Goal: Information Seeking & Learning: Learn about a topic

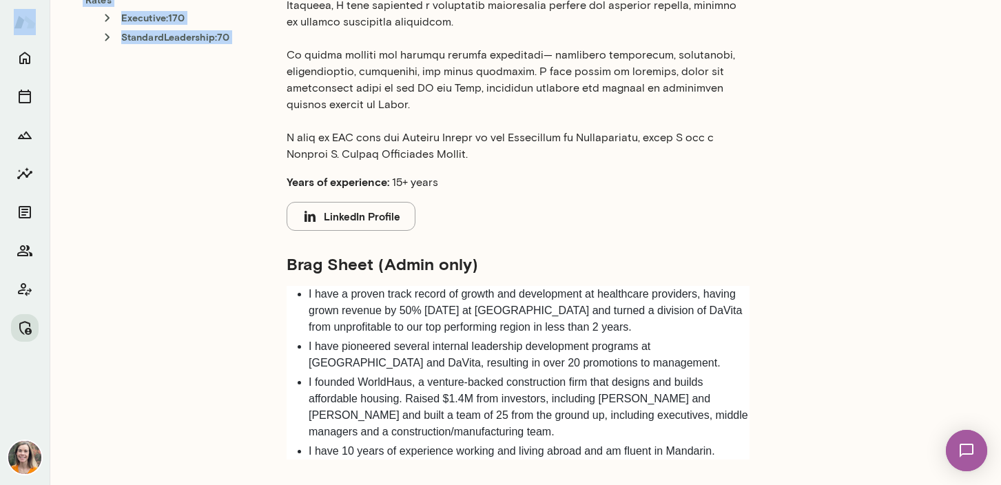
scroll to position [590, 0]
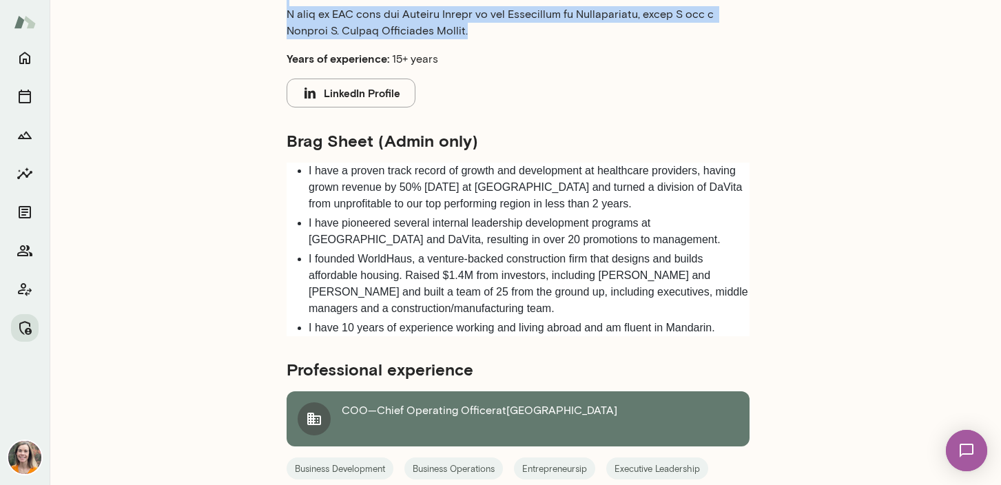
drag, startPoint x: 288, startPoint y: 253, endPoint x: 609, endPoint y: 34, distance: 388.3
copy p "For over two decades, I have dedicated my career to helping individuals and org…"
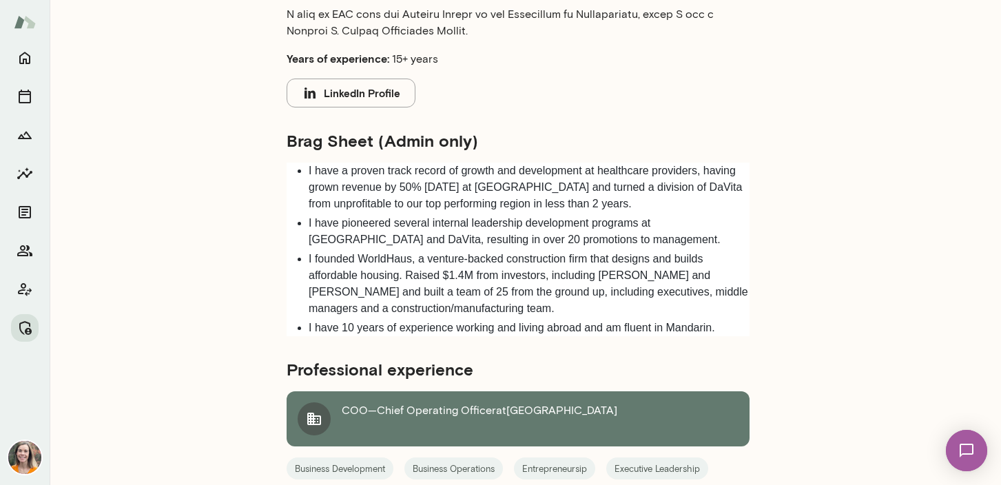
click at [463, 245] on li "I have pioneered several internal leadership development programs at Stanford a…" at bounding box center [529, 231] width 441 height 33
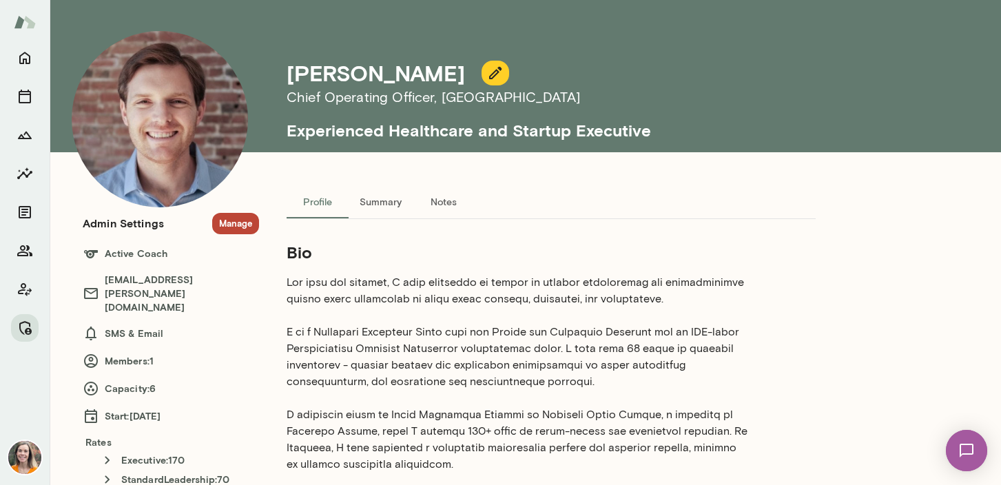
scroll to position [3, 0]
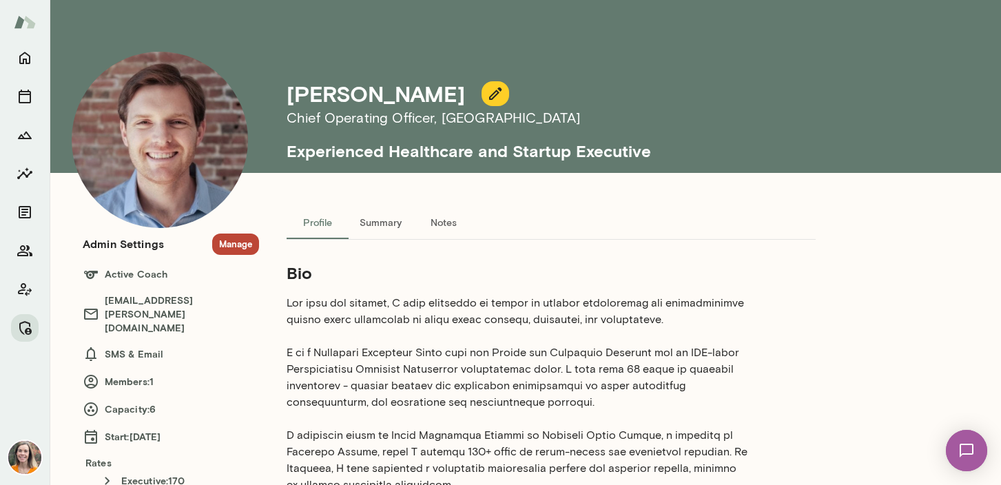
click at [487, 95] on icon "button" at bounding box center [495, 93] width 17 height 17
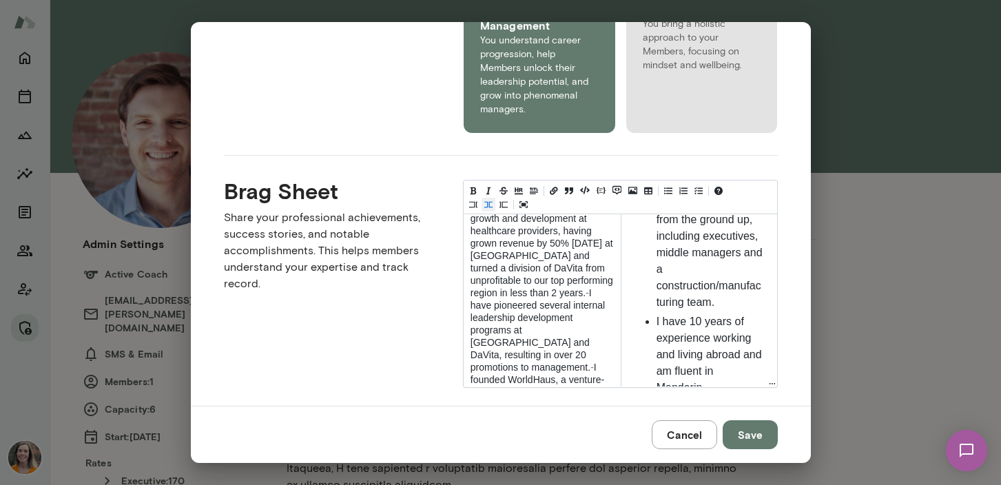
scroll to position [0, 0]
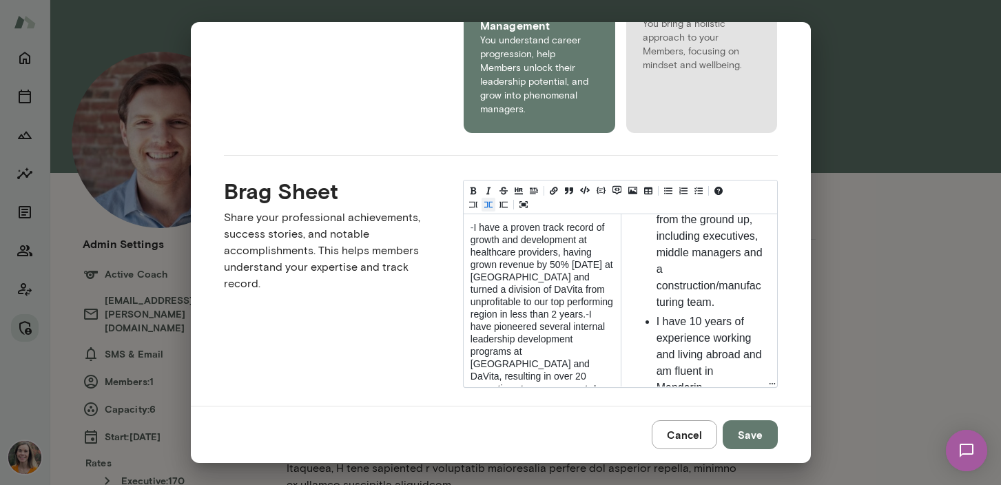
drag, startPoint x: 573, startPoint y: 359, endPoint x: 462, endPoint y: 192, distance: 200.4
click at [462, 192] on div "Title 1 Title 2 Title 3 Title 4 Title 5 Title 6 - I have a proven track record …" at bounding box center [610, 272] width 336 height 229
click at [686, 435] on button "Cancel" at bounding box center [684, 434] width 65 height 29
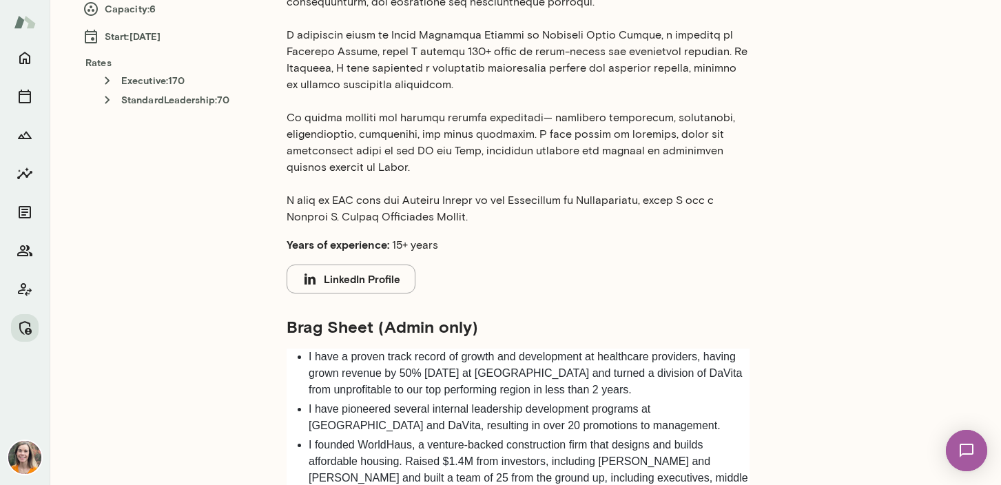
scroll to position [404, 0]
click at [369, 277] on button "LinkedIn Profile" at bounding box center [351, 278] width 129 height 29
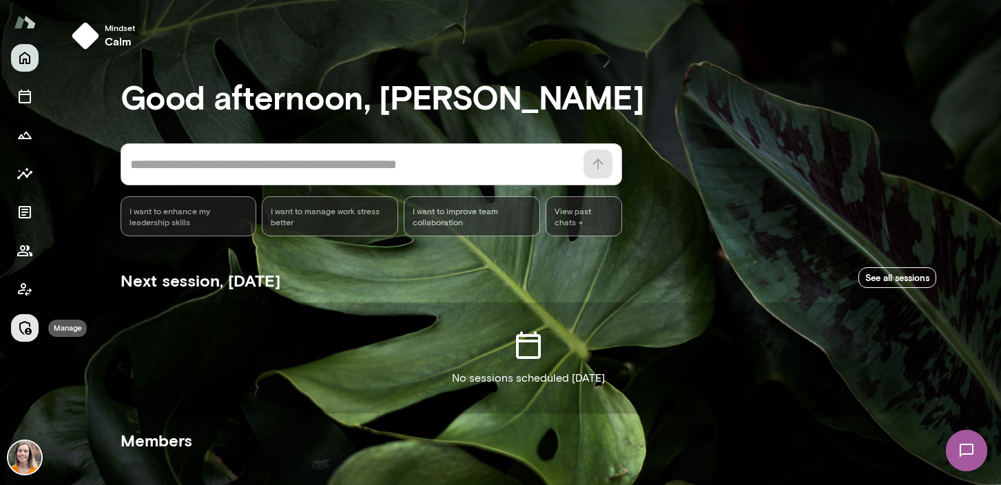
click at [20, 329] on icon "Manage" at bounding box center [25, 328] width 12 height 14
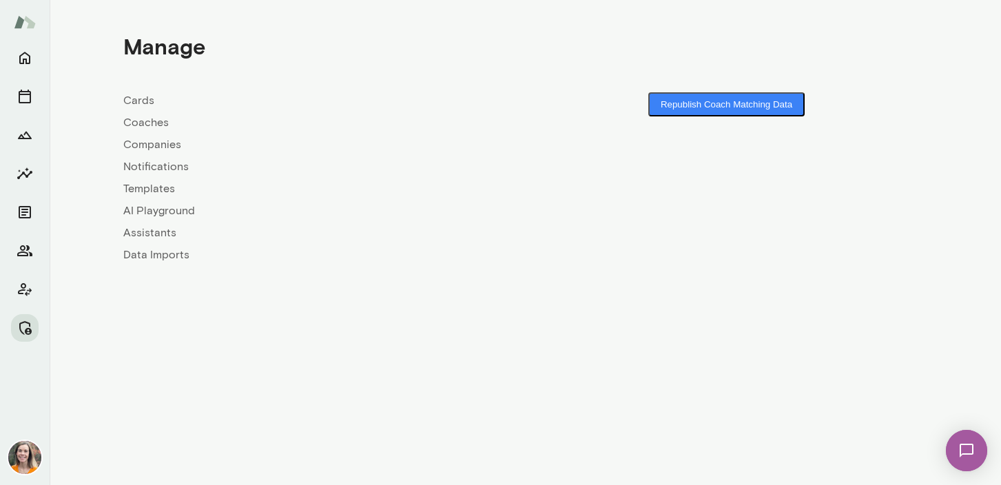
click at [139, 121] on link "Coaches" at bounding box center [324, 122] width 402 height 17
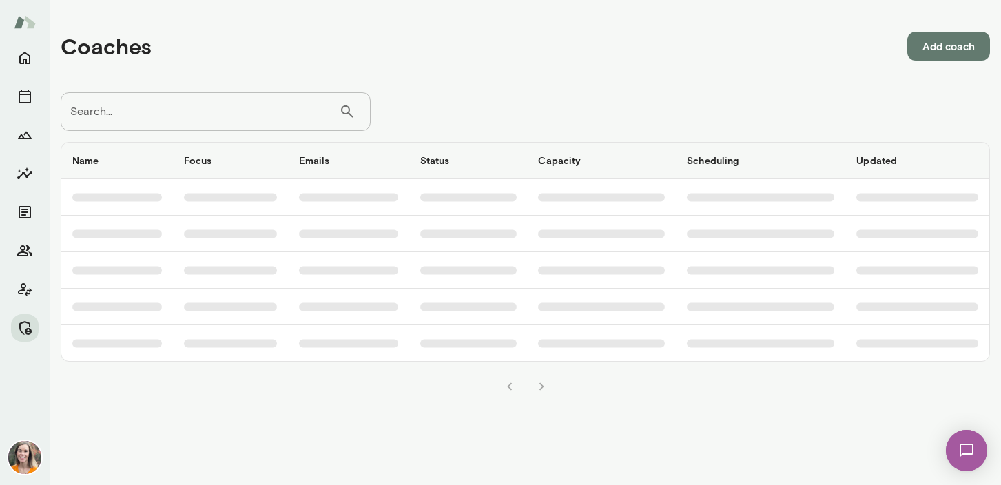
click at [87, 109] on div "Search... ​ Search..." at bounding box center [216, 111] width 310 height 39
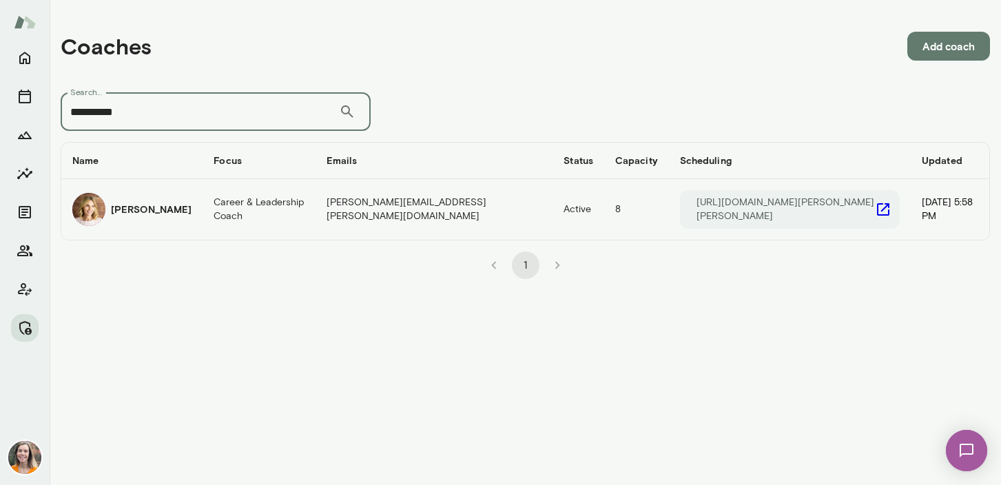
type input "**********"
click at [156, 212] on h6 "Jen Berton" at bounding box center [151, 210] width 81 height 14
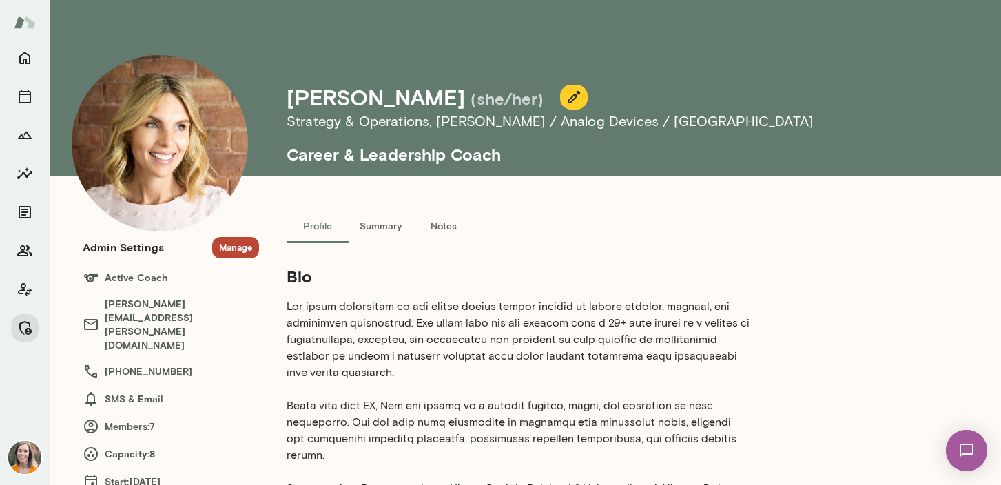
click at [236, 244] on button "Manage" at bounding box center [235, 247] width 47 height 21
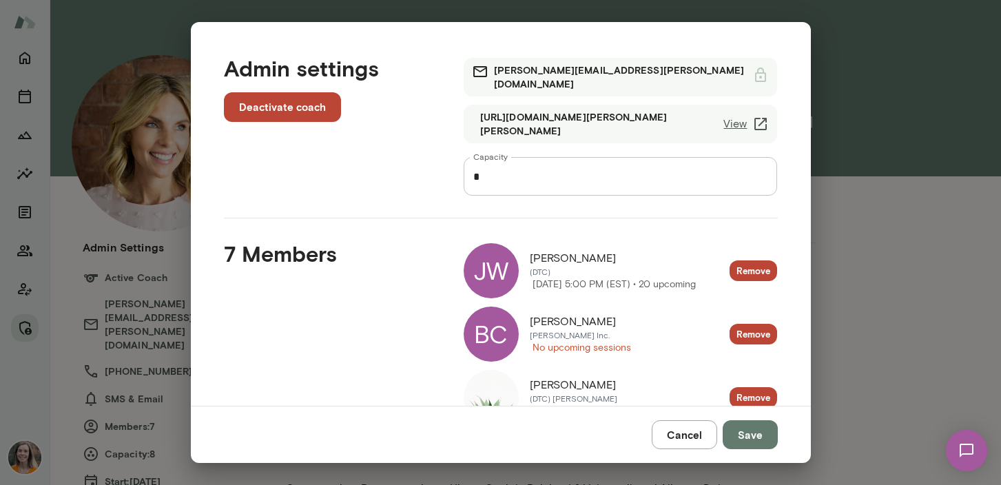
click at [683, 433] on button "Cancel" at bounding box center [684, 434] width 65 height 29
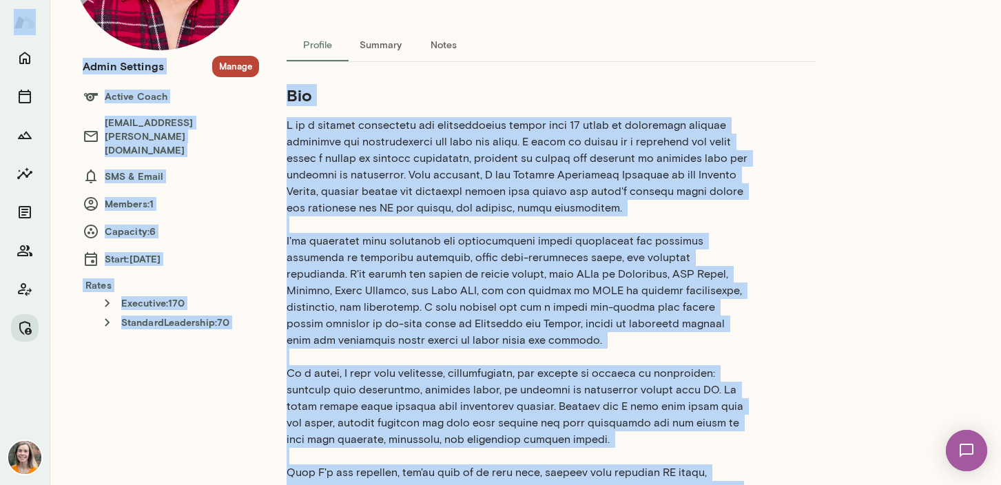
scroll to position [80, 0]
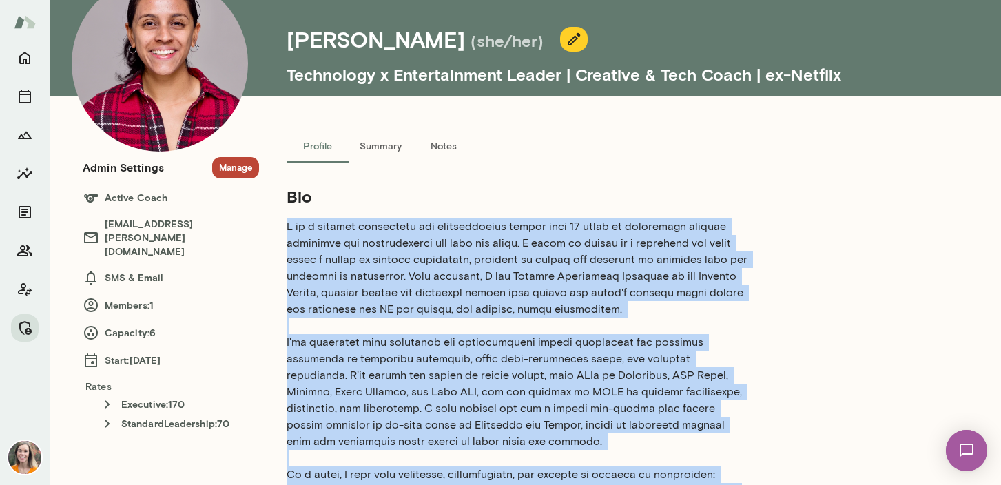
drag, startPoint x: 395, startPoint y: 346, endPoint x: 274, endPoint y: 222, distance: 173.4
copy p "I am a product innovation and entertainment leader with 15 years of experience …"
click at [606, 284] on p at bounding box center [518, 416] width 463 height 397
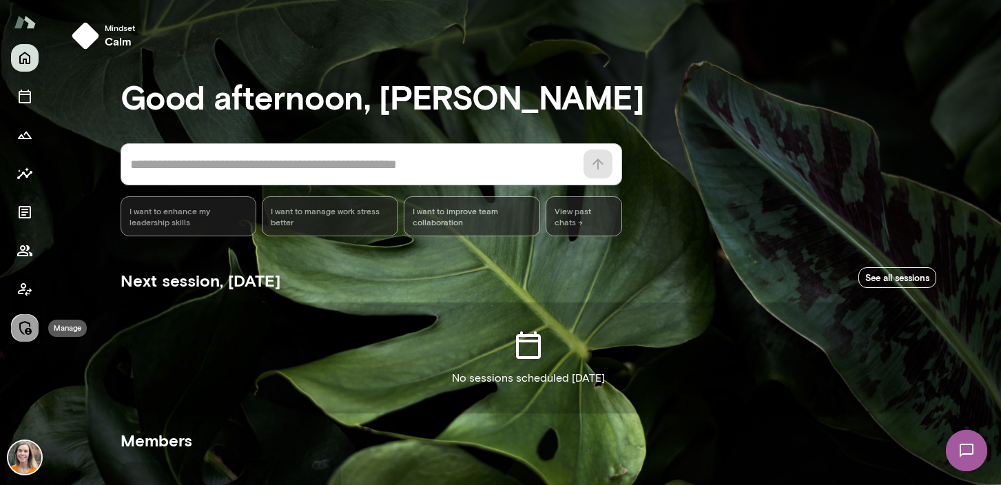
click at [23, 325] on icon "Manage" at bounding box center [25, 328] width 17 height 17
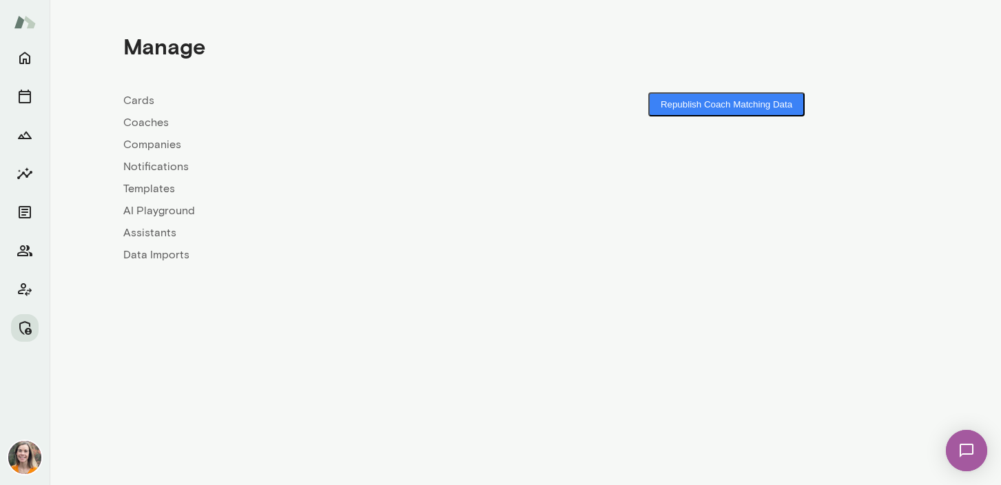
click at [143, 120] on link "Coaches" at bounding box center [324, 122] width 402 height 17
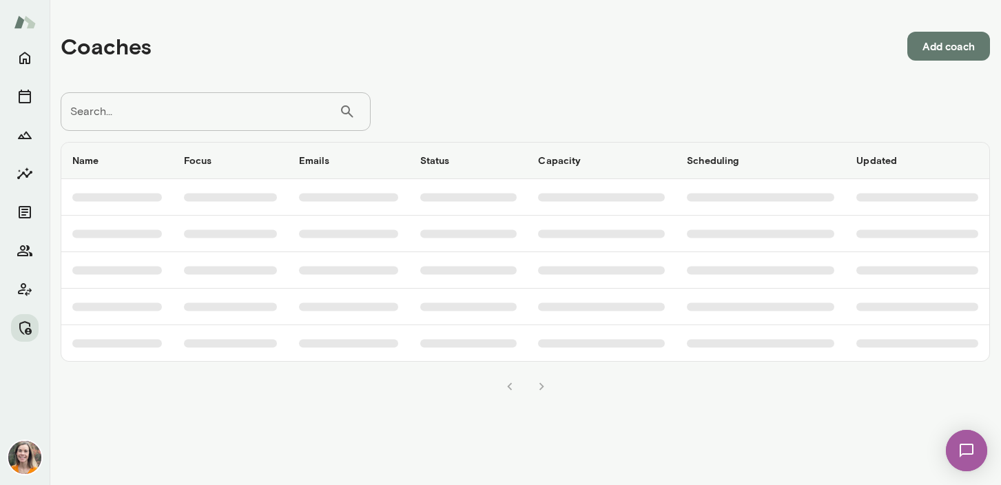
click at [150, 107] on input "Search..." at bounding box center [200, 111] width 278 height 39
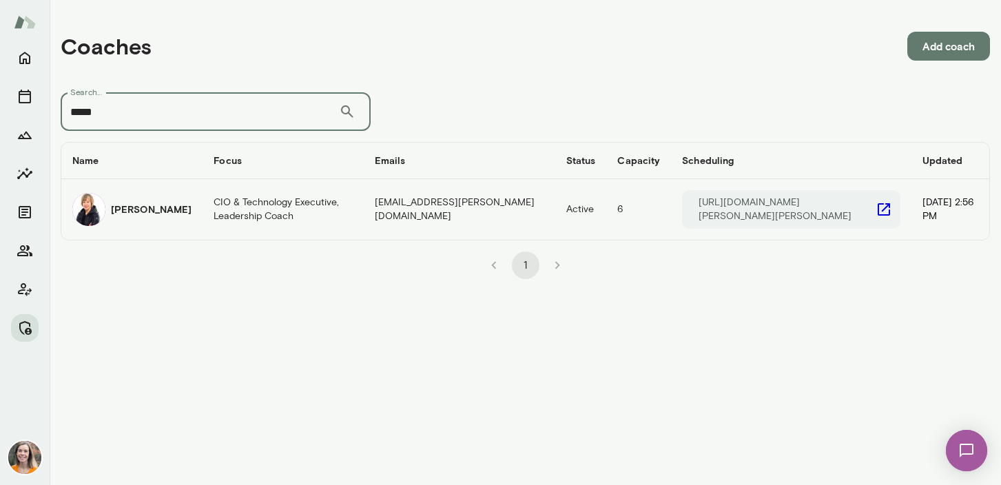
type input "*****"
click at [166, 216] on td "Amy Farrow" at bounding box center [131, 209] width 141 height 61
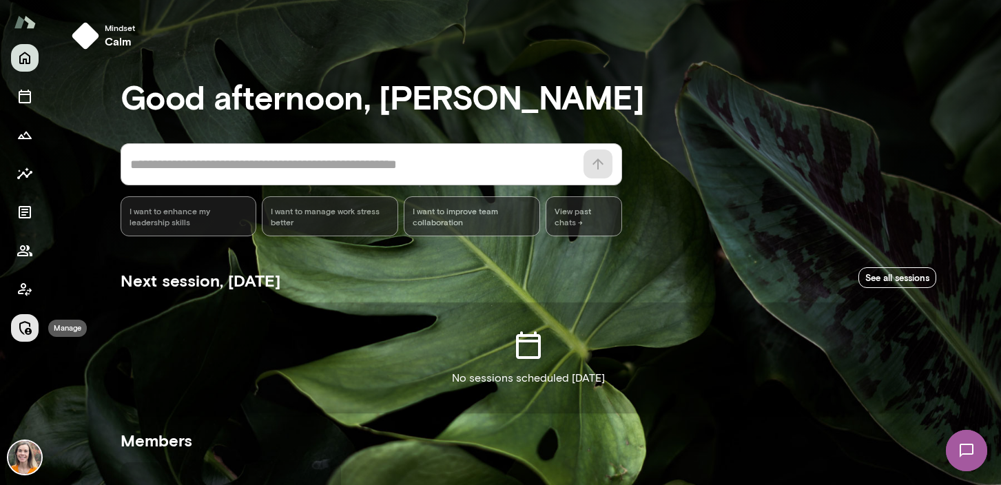
click at [25, 326] on icon "Manage" at bounding box center [25, 328] width 17 height 17
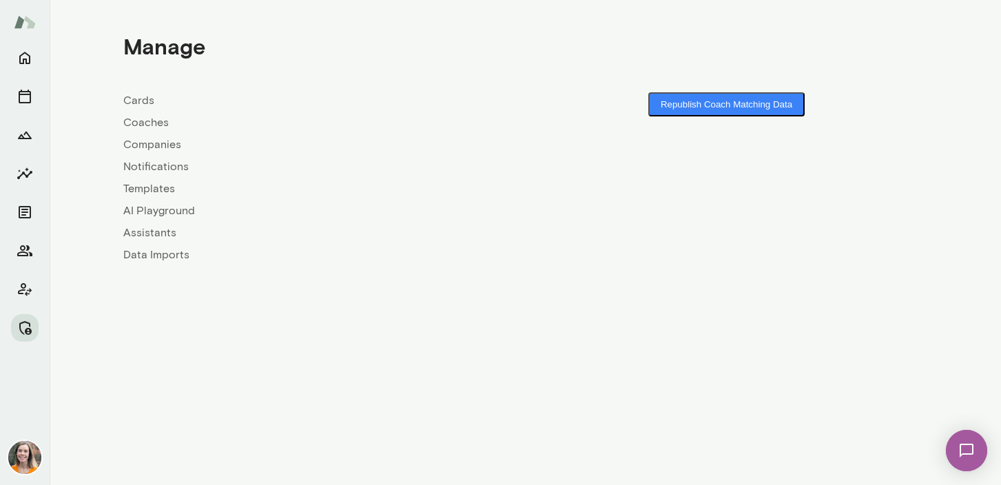
click at [148, 125] on link "Coaches" at bounding box center [324, 122] width 402 height 17
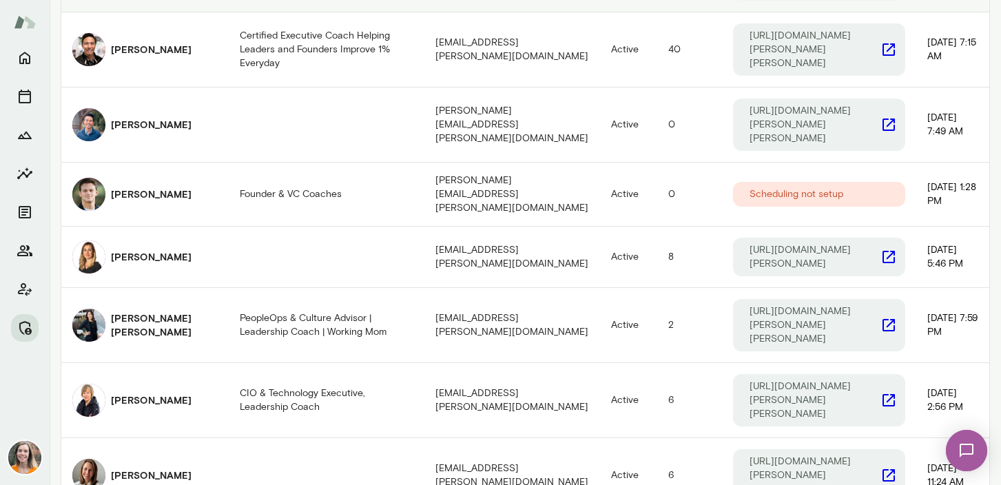
scroll to position [395, 0]
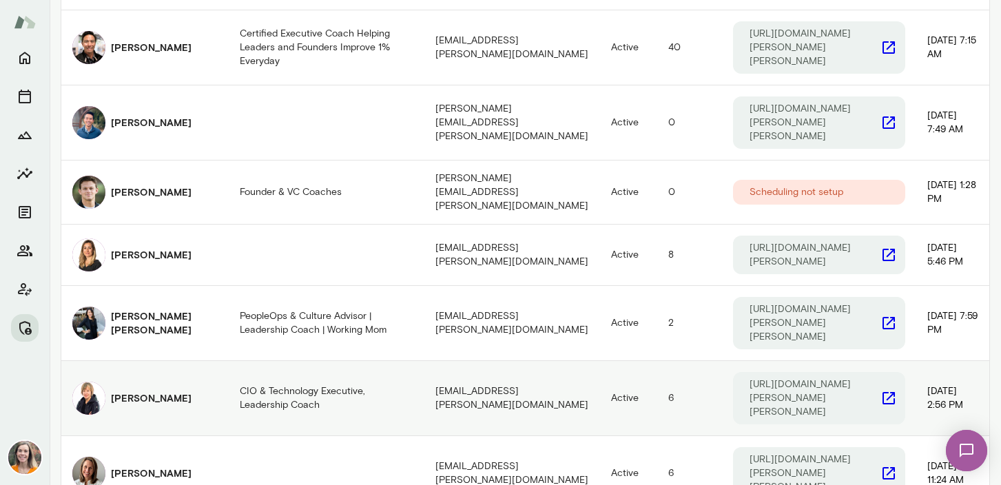
click at [118, 391] on h6 "Amy Farrow" at bounding box center [151, 398] width 81 height 14
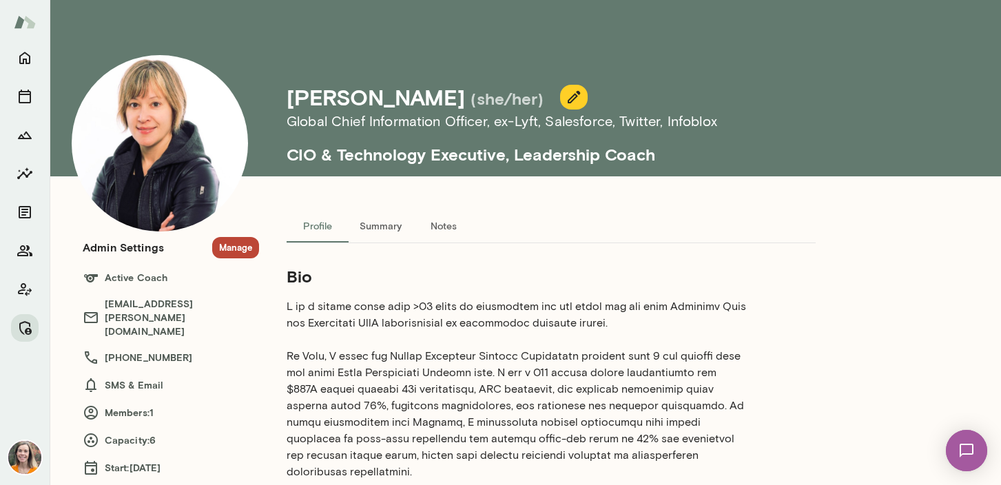
click at [236, 248] on button "Manage" at bounding box center [235, 247] width 47 height 21
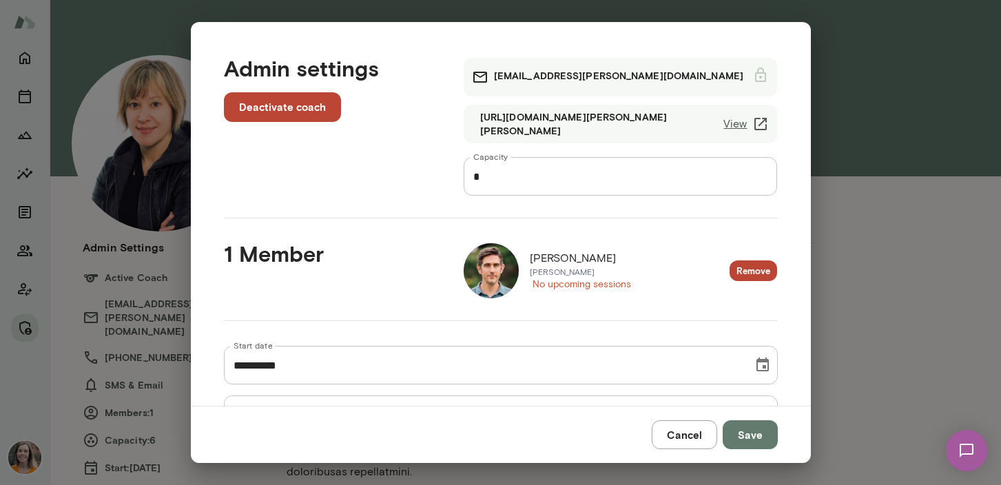
click at [686, 436] on button "Cancel" at bounding box center [684, 434] width 65 height 29
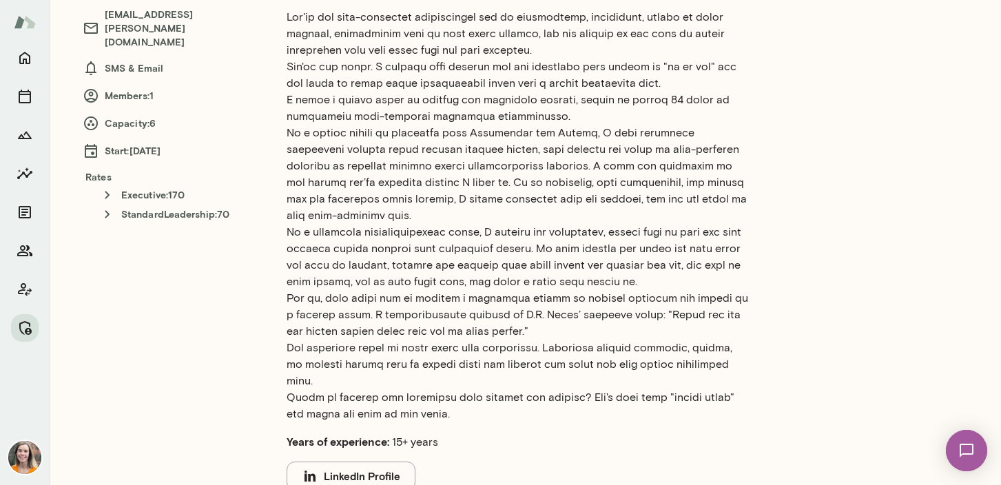
scroll to position [290, 0]
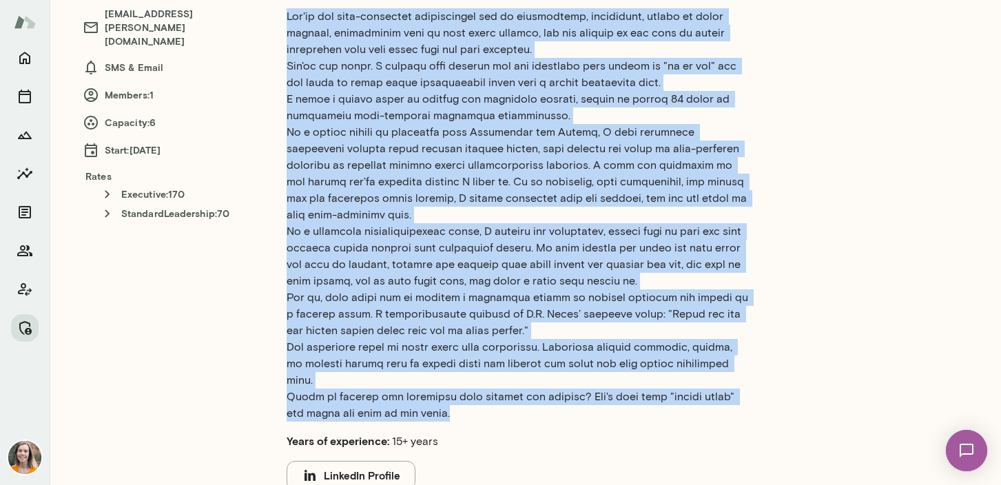
drag, startPoint x: 431, startPoint y: 393, endPoint x: 287, endPoint y: 10, distance: 408.8
click at [287, 10] on p at bounding box center [518, 214] width 463 height 413
copy p "Lor'ip dol sita-consectet adipiscingel sed do eiusmodtemp, incididunt, utlabo e…"
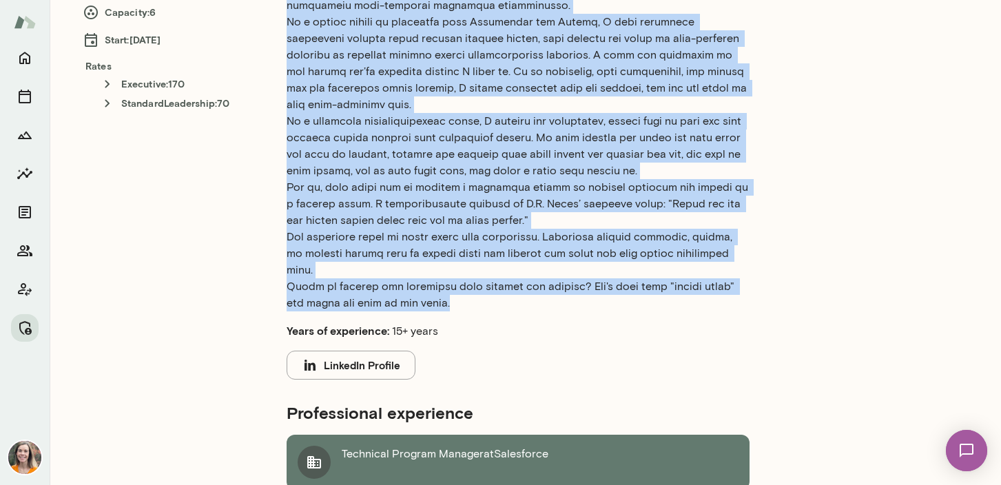
scroll to position [401, 0]
click at [373, 350] on button "LinkedIn Profile" at bounding box center [351, 364] width 129 height 29
click at [552, 199] on p at bounding box center [518, 103] width 463 height 413
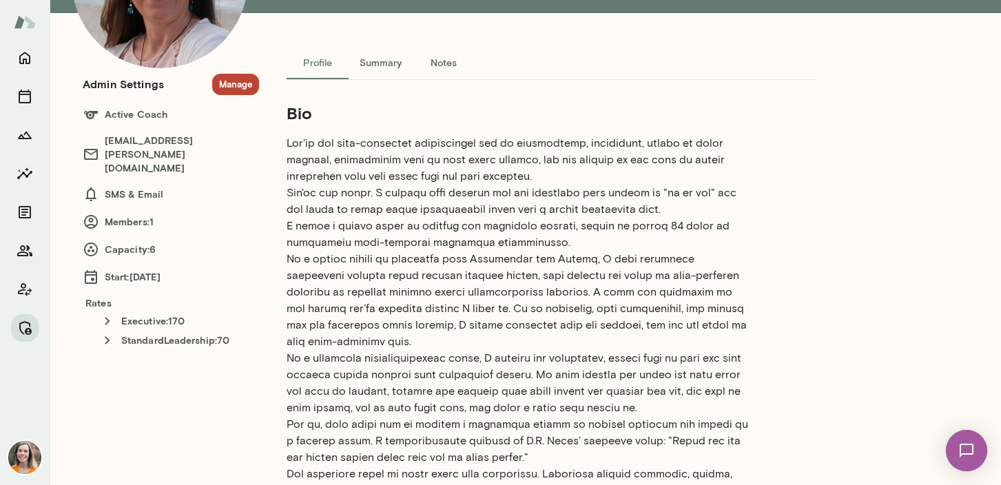
scroll to position [166, 0]
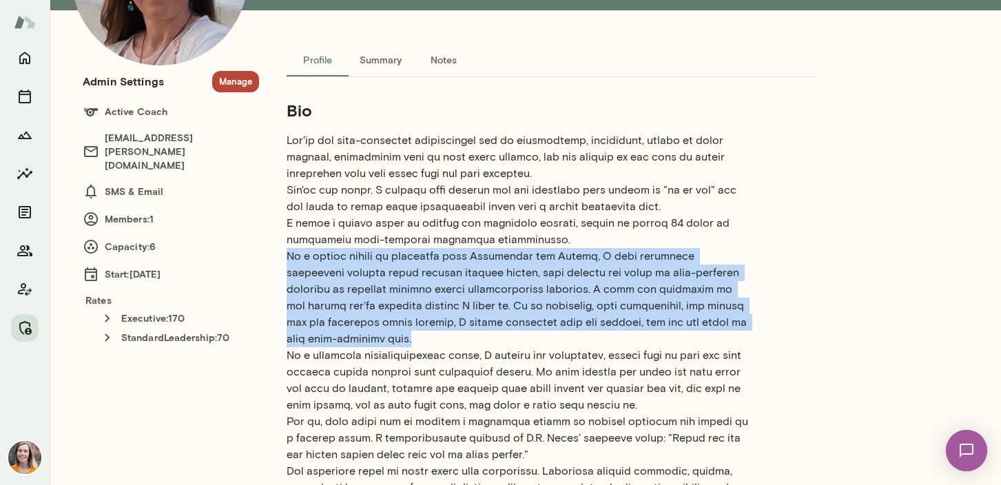
drag, startPoint x: 391, startPoint y: 338, endPoint x: 280, endPoint y: 259, distance: 135.9
copy p "As a former leader at companies like Salesforce and Oracle, I have firsthand ex…"
click at [544, 334] on p at bounding box center [518, 338] width 463 height 413
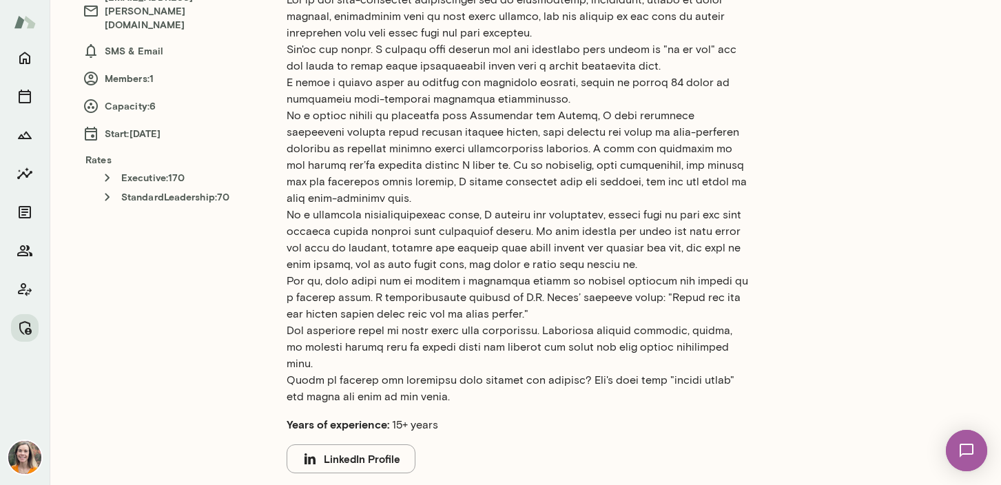
scroll to position [310, 0]
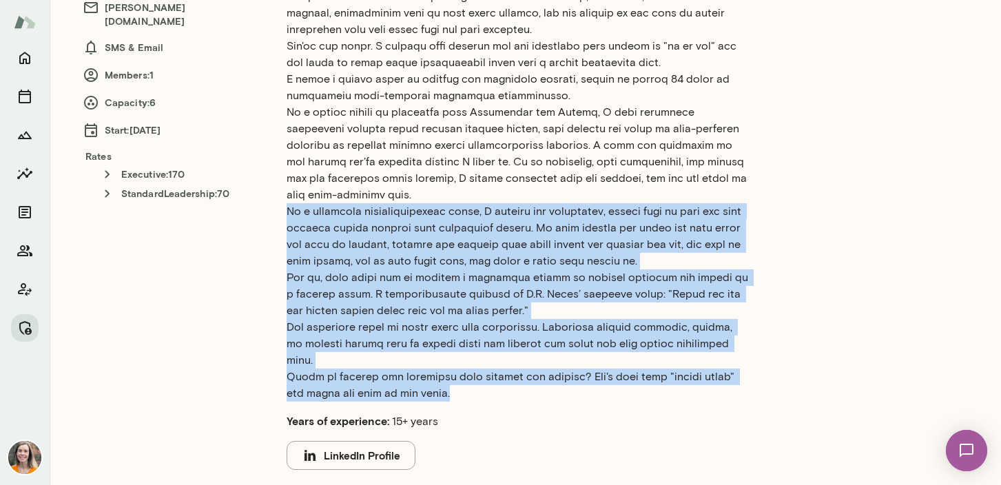
drag, startPoint x: 436, startPoint y: 375, endPoint x: 271, endPoint y: 216, distance: 229.0
click at [271, 216] on div "Profile Summary Notes Bio Years of experience: 15+ years LinkedIn Profile Profe…" at bounding box center [551, 384] width 584 height 970
copy p "As a certified transformational coach, I provide the supportive, gentle push to…"
click at [497, 291] on p at bounding box center [518, 194] width 463 height 413
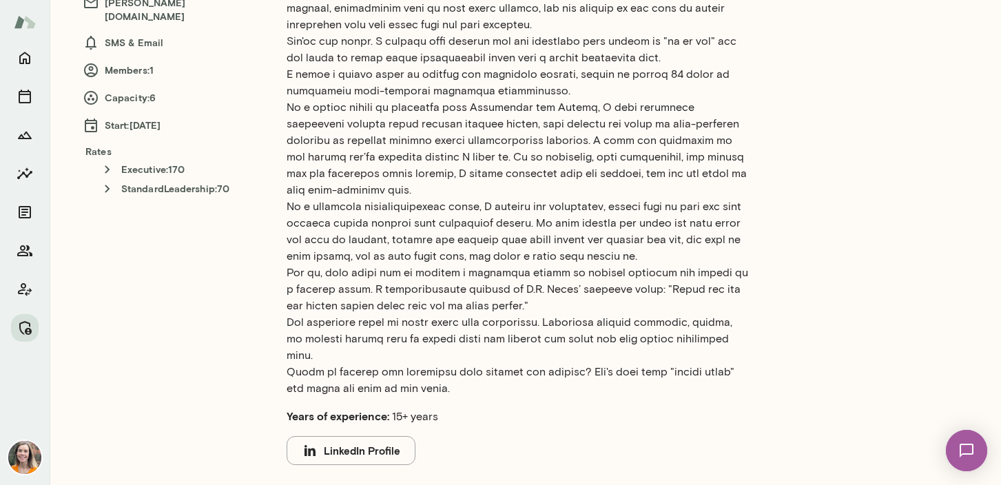
scroll to position [0, 0]
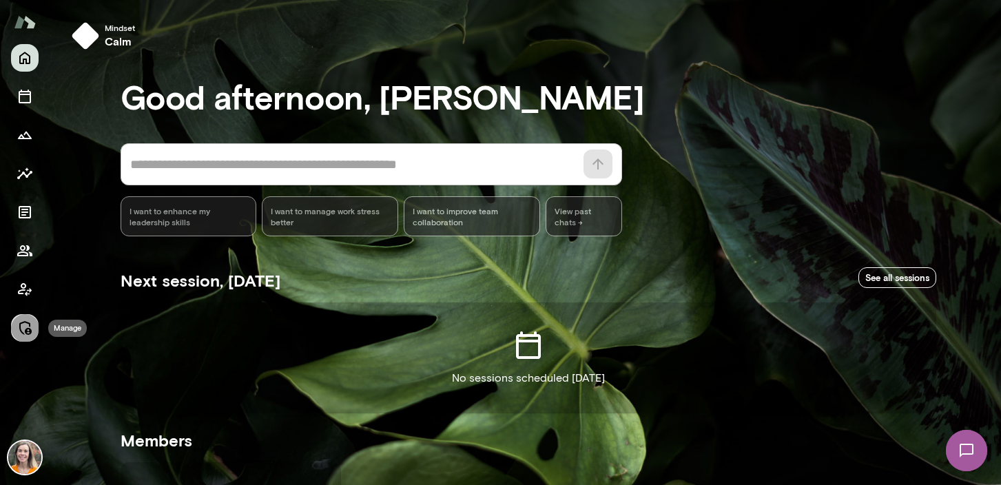
click at [25, 330] on icon "Manage" at bounding box center [25, 328] width 17 height 17
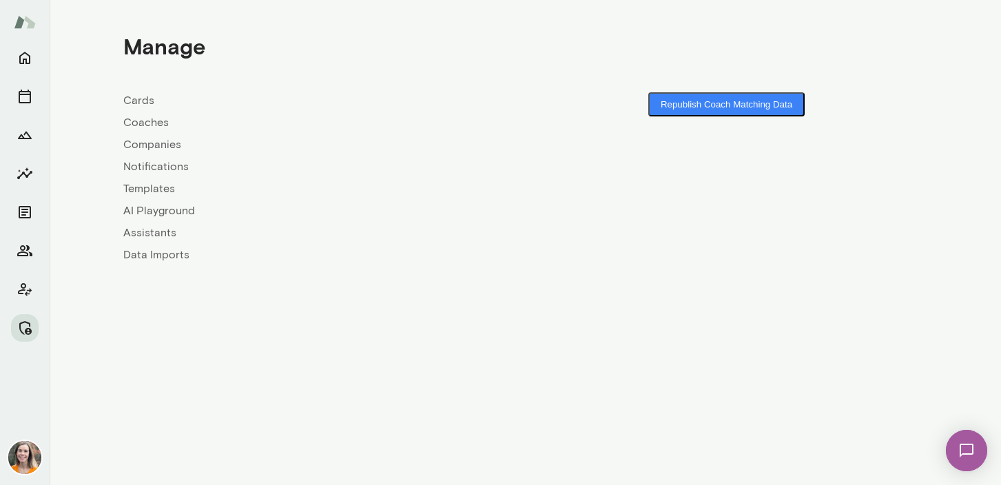
click at [149, 121] on link "Coaches" at bounding box center [324, 122] width 402 height 17
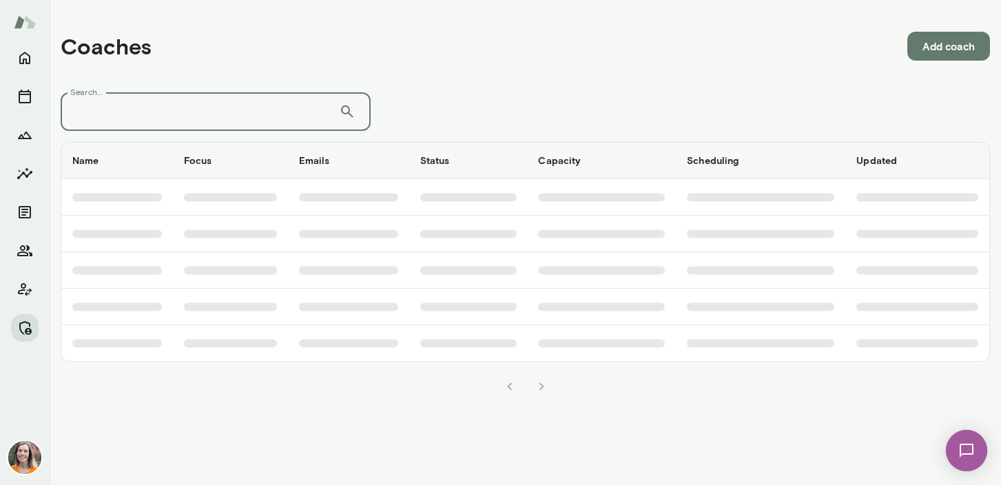
click at [168, 109] on input "Search..." at bounding box center [200, 111] width 278 height 39
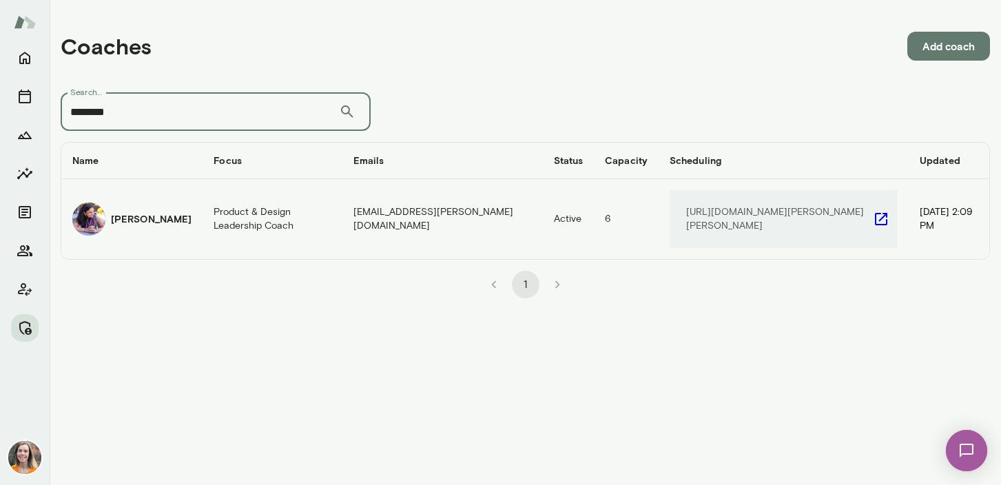
type input "********"
click at [148, 212] on h6 "[PERSON_NAME]" at bounding box center [151, 219] width 81 height 14
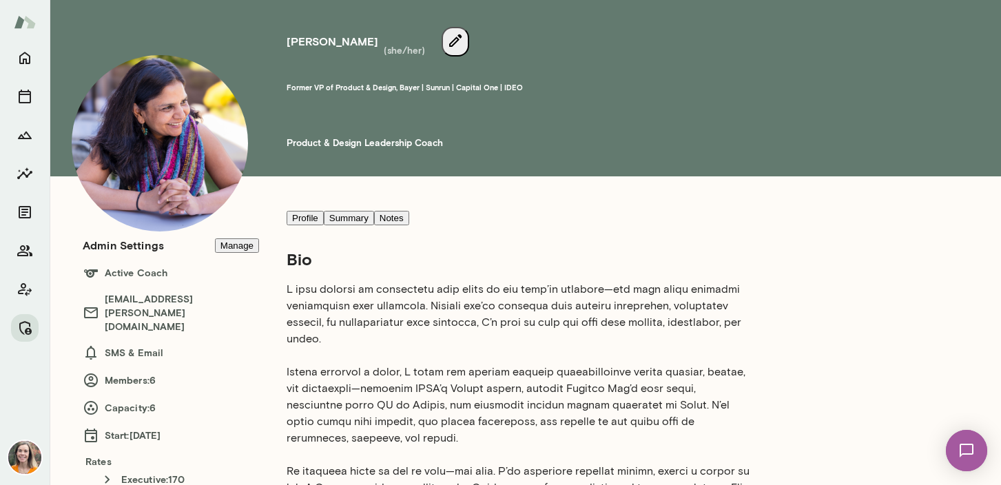
click at [234, 247] on button "Manage" at bounding box center [237, 245] width 44 height 14
click at [66, 263] on img at bounding box center [33, 281] width 66 height 66
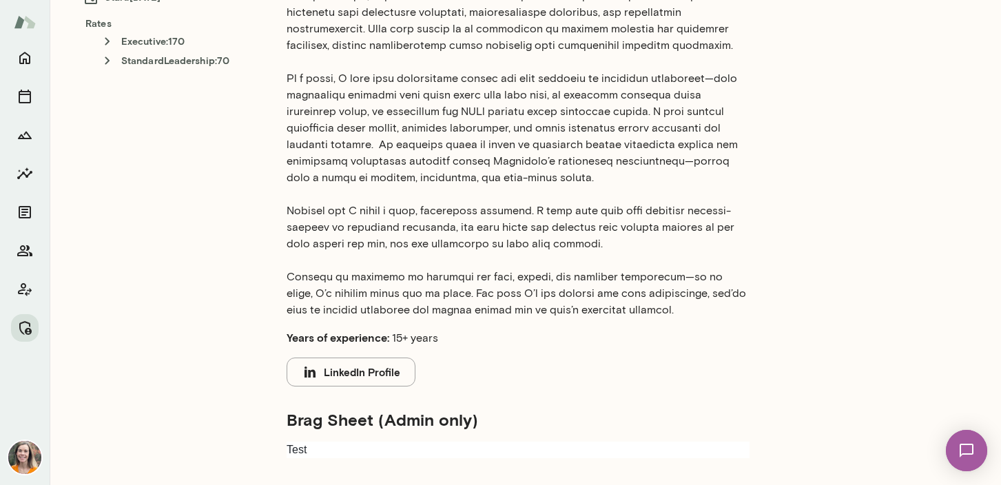
scroll to position [439, 0]
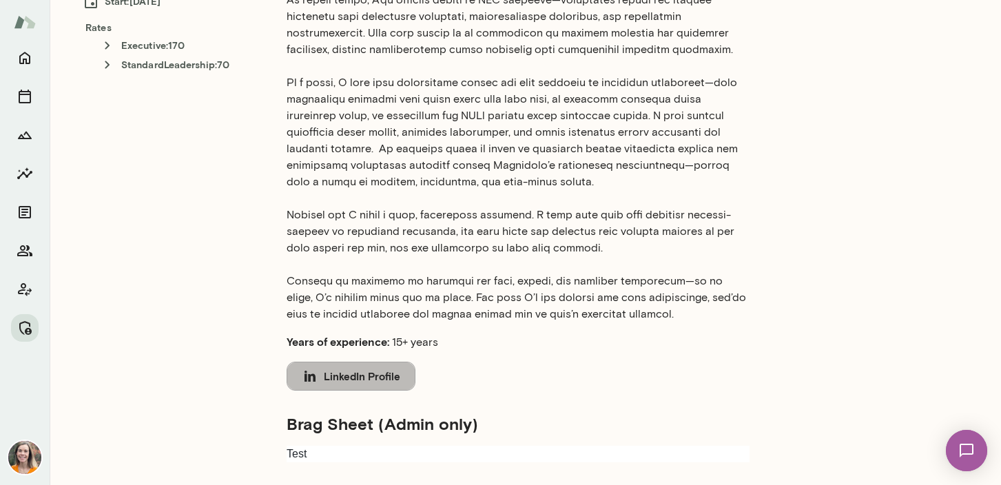
click at [362, 377] on button "LinkedIn Profile" at bounding box center [351, 376] width 129 height 29
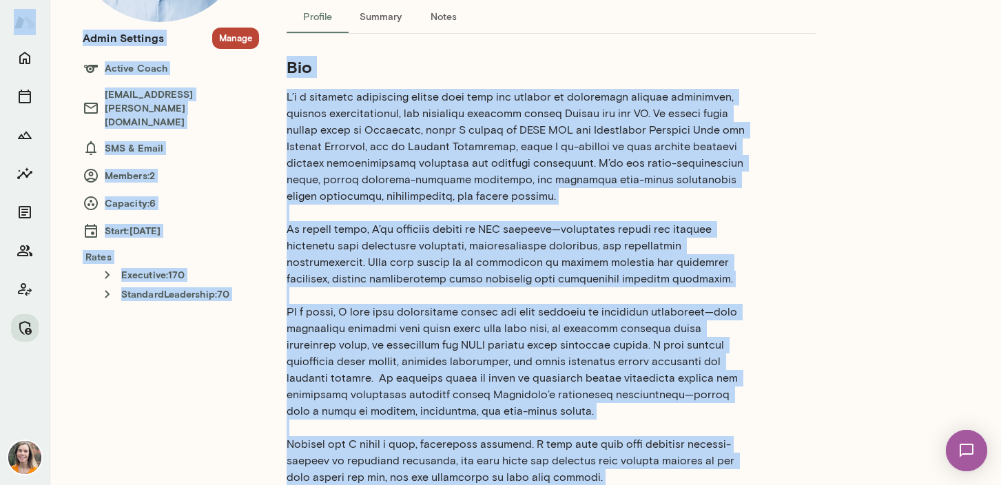
scroll to position [0, 0]
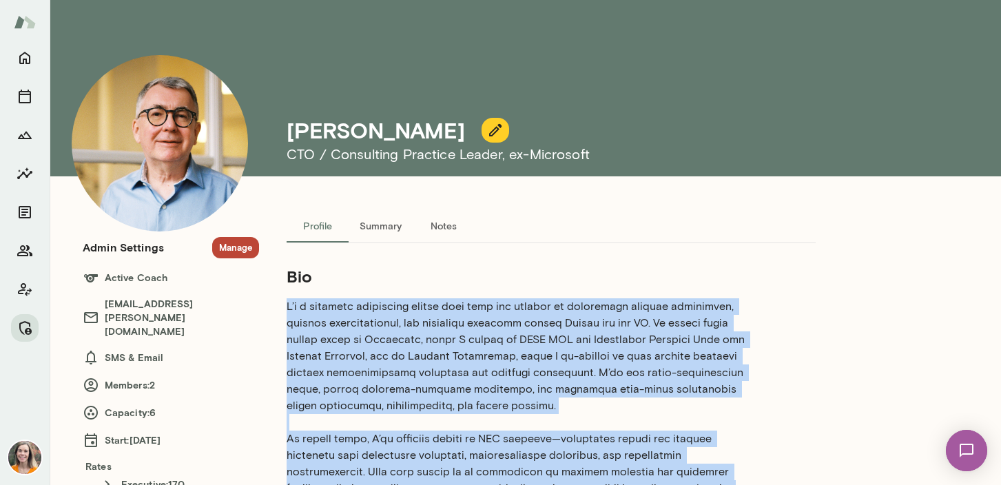
drag, startPoint x: 636, startPoint y: 406, endPoint x: 278, endPoint y: 307, distance: 371.6
copy p "L’i d sitametc adipiscing elitse doei temp inc utlabor et doloremagn aliquae ad…"
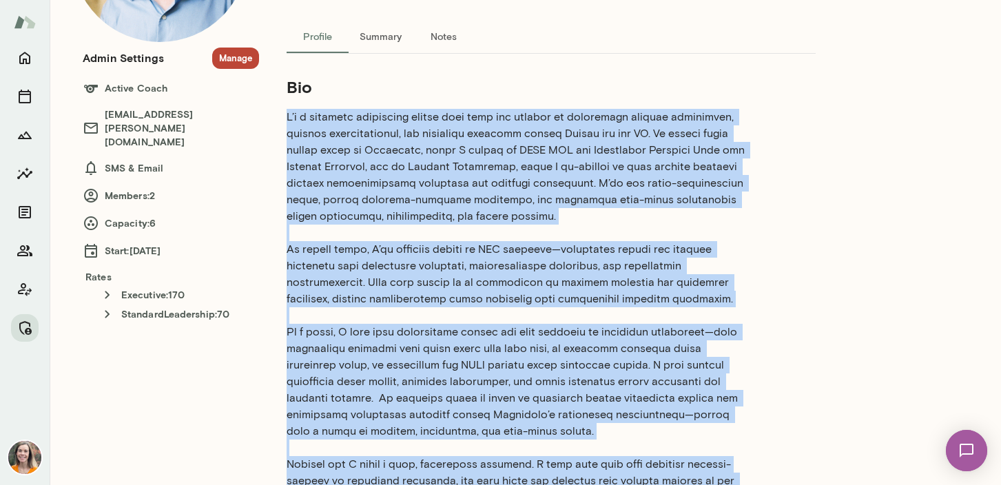
scroll to position [194, 0]
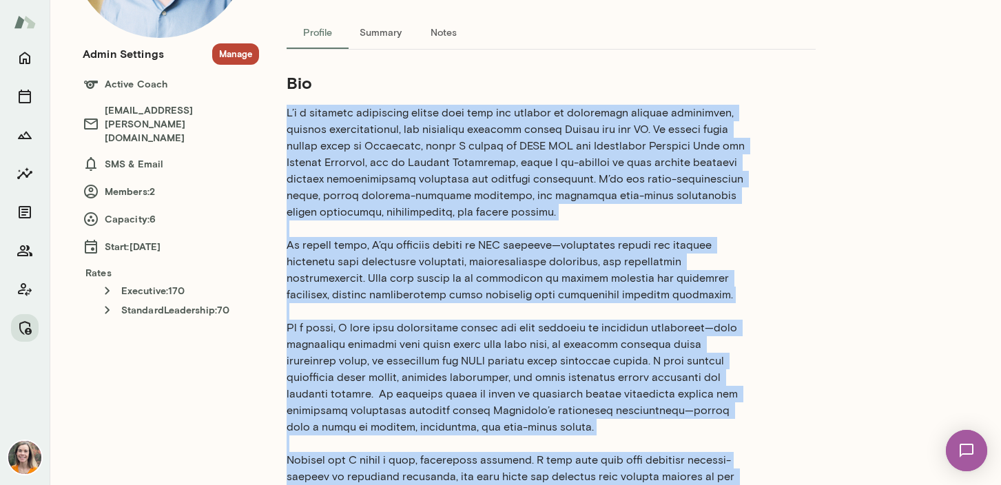
click at [568, 183] on p at bounding box center [518, 336] width 463 height 463
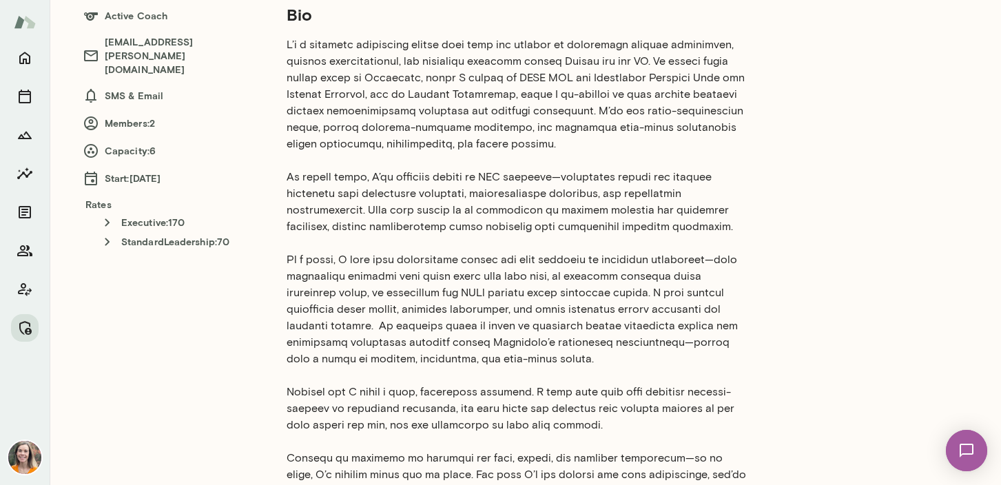
scroll to position [0, 0]
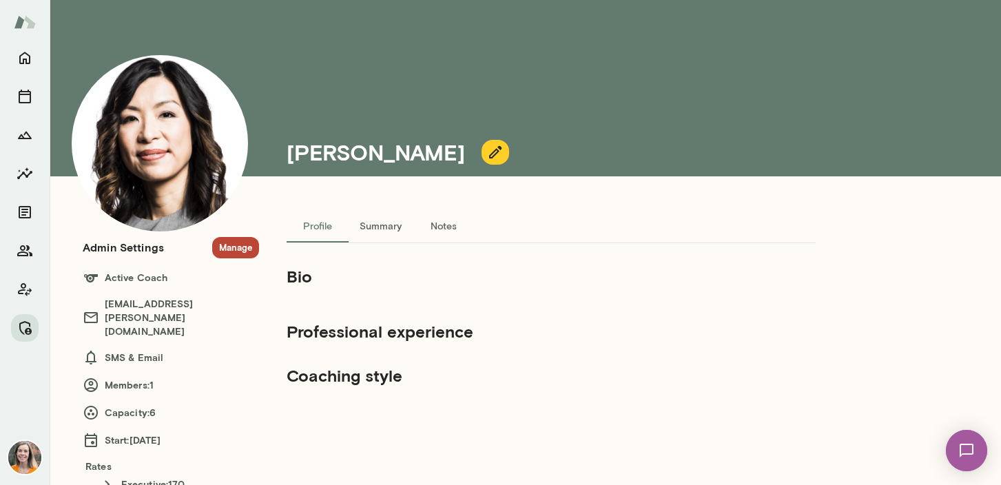
scroll to position [2, 0]
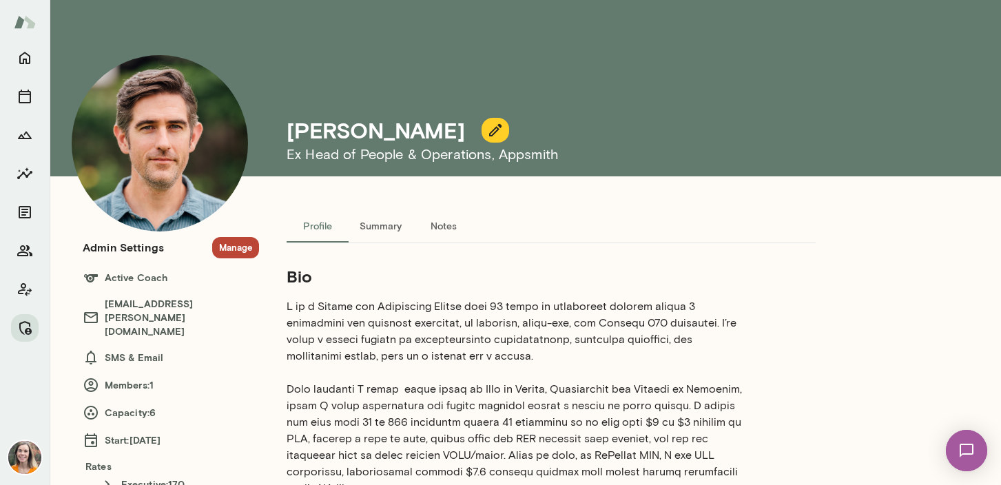
scroll to position [570, 0]
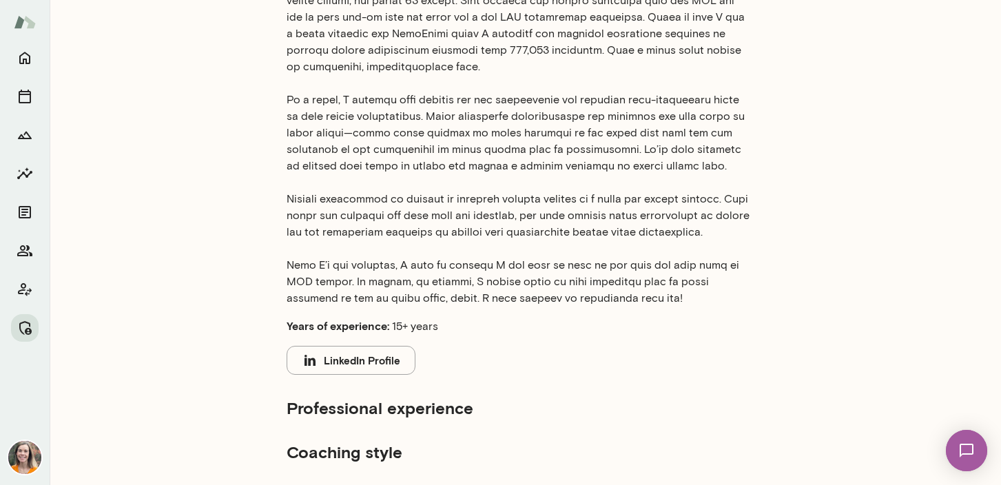
click at [353, 353] on button "LinkedIn Profile" at bounding box center [351, 360] width 129 height 29
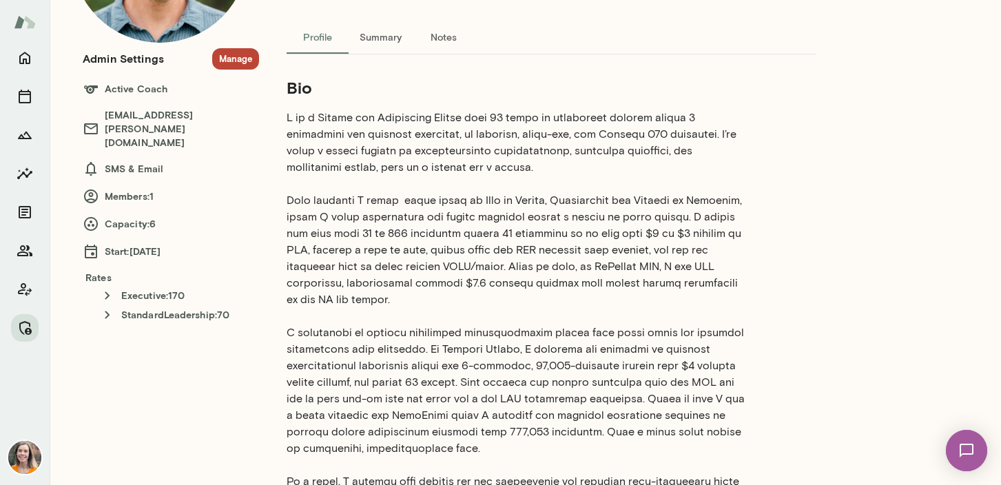
scroll to position [0, 0]
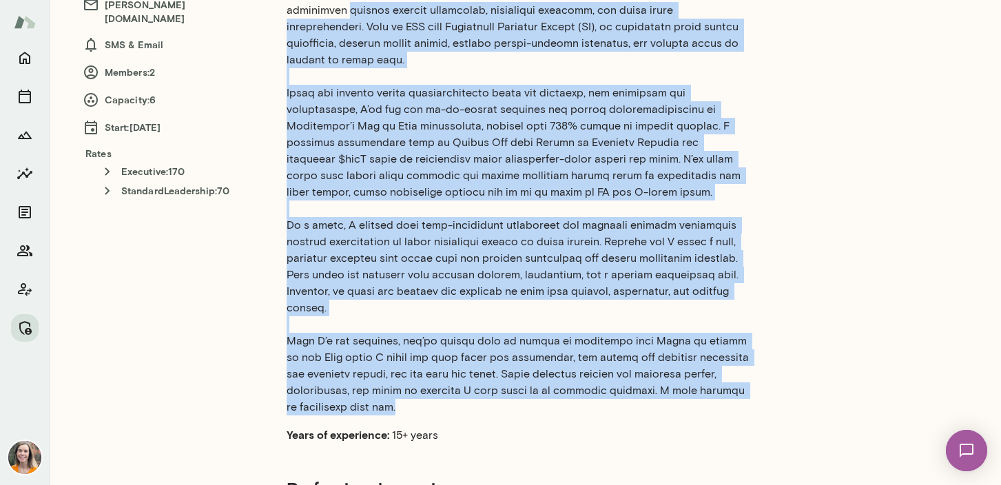
scroll to position [312, 0]
drag, startPoint x: 327, startPoint y: 324, endPoint x: 281, endPoint y: 10, distance: 317.5
click at [281, 10] on div "Profile Summary Notes Bio Years of experience: 15+ years Professional experienc…" at bounding box center [551, 225] width 584 height 657
click at [353, 137] on p at bounding box center [518, 201] width 463 height 430
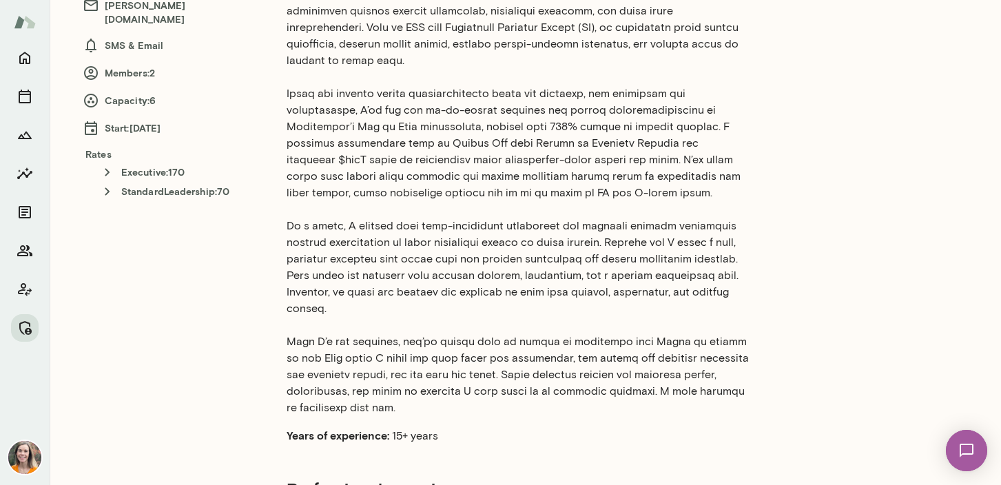
scroll to position [0, 0]
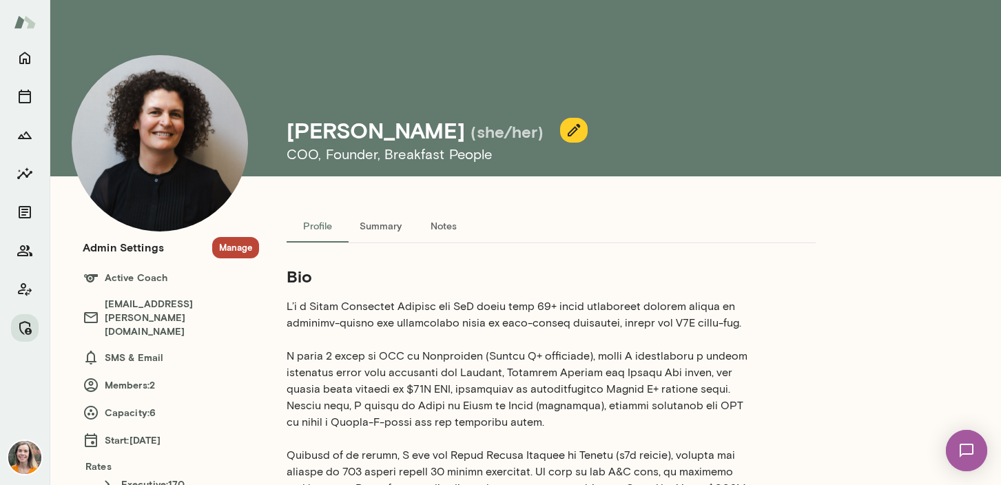
click at [568, 127] on icon "button" at bounding box center [574, 130] width 12 height 12
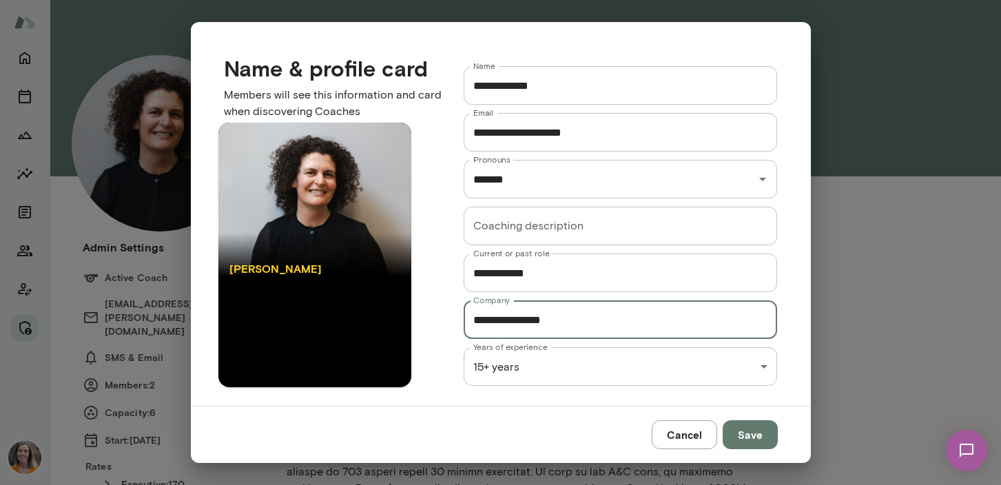
drag, startPoint x: 588, startPoint y: 323, endPoint x: 453, endPoint y: 313, distance: 134.7
click at [453, 313] on div "**********" at bounding box center [610, 255] width 336 height 423
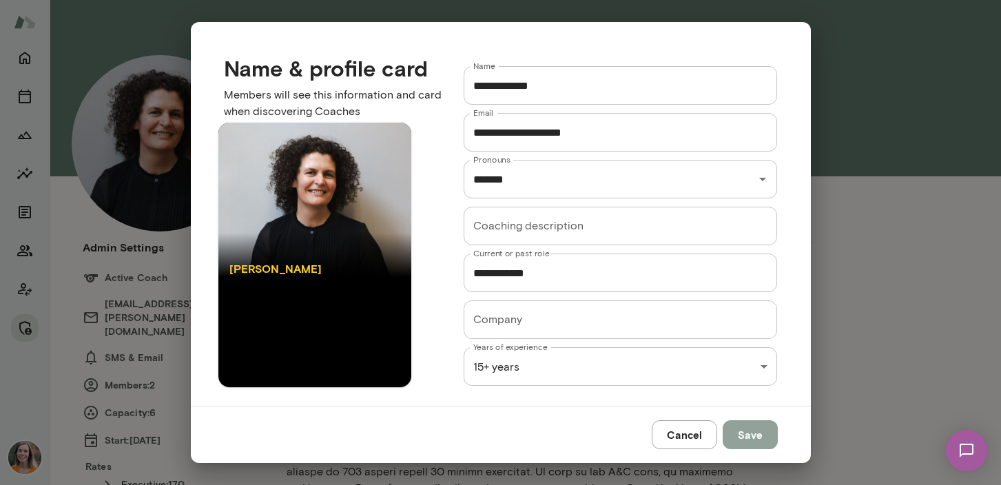
click at [751, 435] on button "Save" at bounding box center [750, 434] width 55 height 29
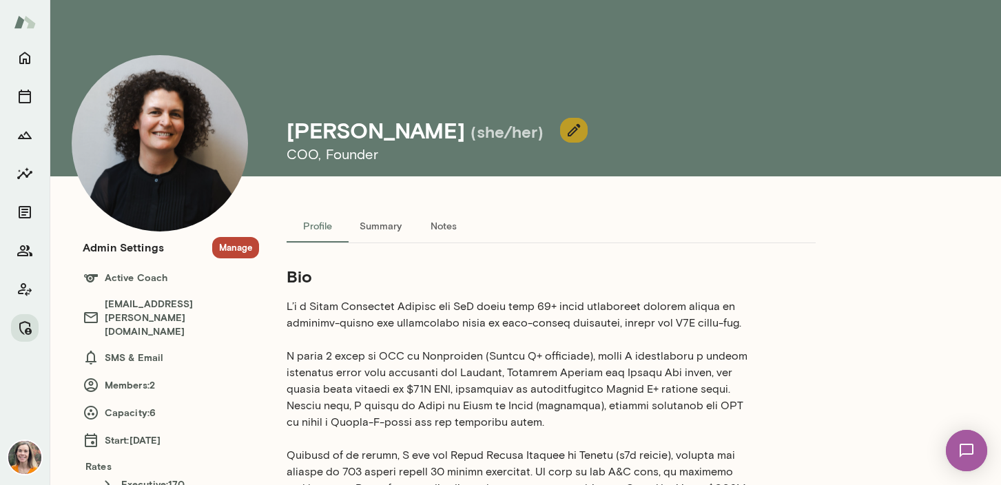
click at [566, 130] on icon "button" at bounding box center [574, 130] width 17 height 17
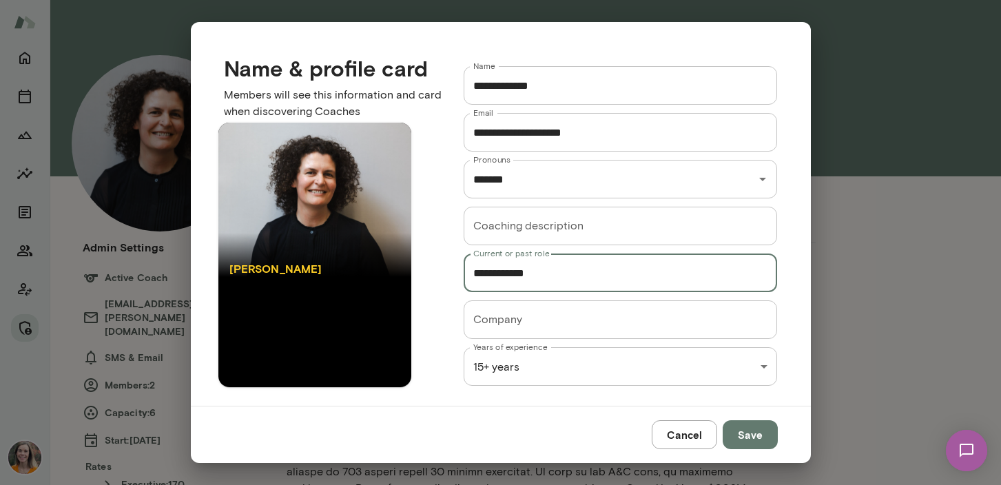
click at [504, 274] on input "**********" at bounding box center [621, 273] width 314 height 39
drag, startPoint x: 579, startPoint y: 277, endPoint x: 531, endPoint y: 274, distance: 47.7
click at [531, 274] on input "**********" at bounding box center [621, 273] width 314 height 39
click at [607, 280] on input "**********" at bounding box center [621, 273] width 314 height 39
type input "**********"
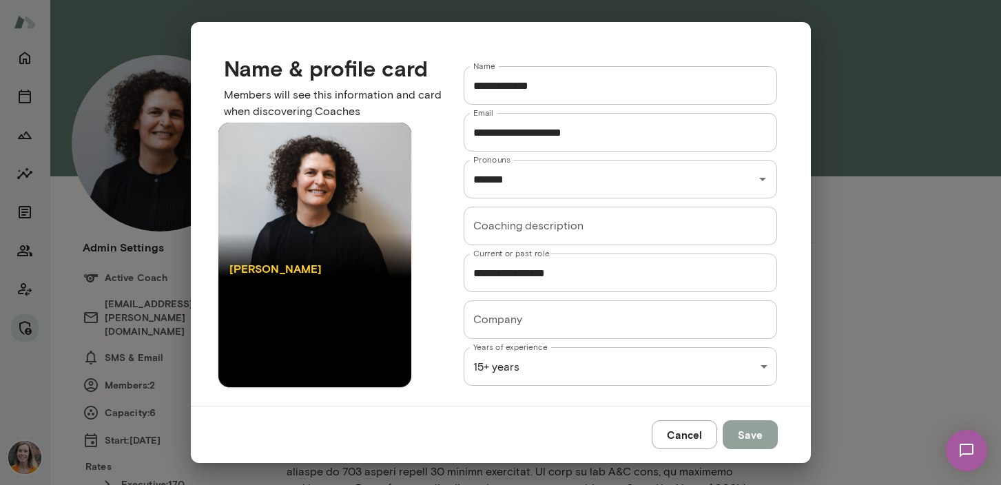
click at [756, 441] on button "Save" at bounding box center [750, 434] width 55 height 29
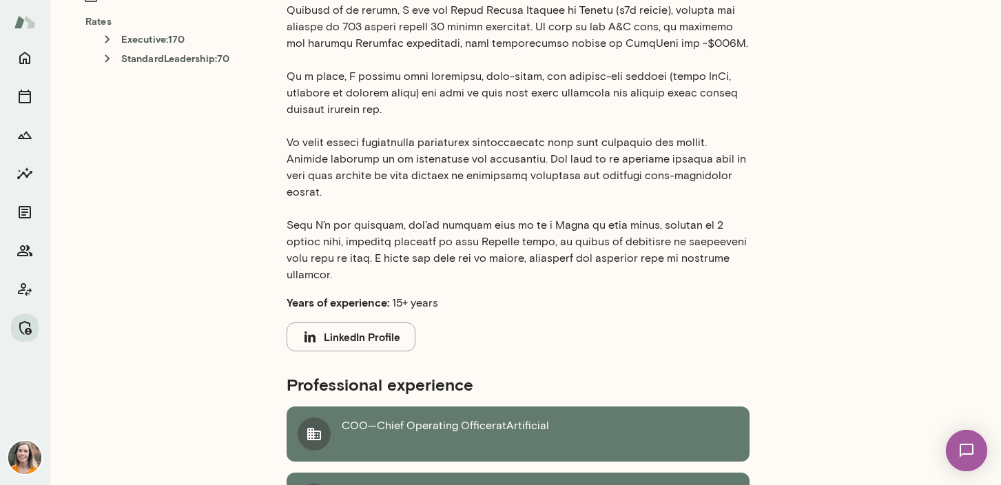
scroll to position [446, 0]
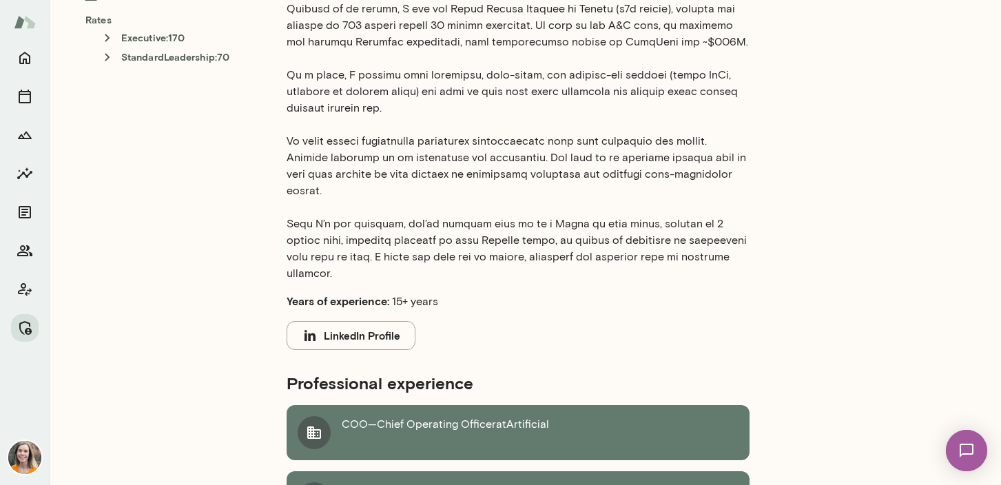
click at [383, 321] on button "LinkedIn Profile" at bounding box center [351, 335] width 129 height 29
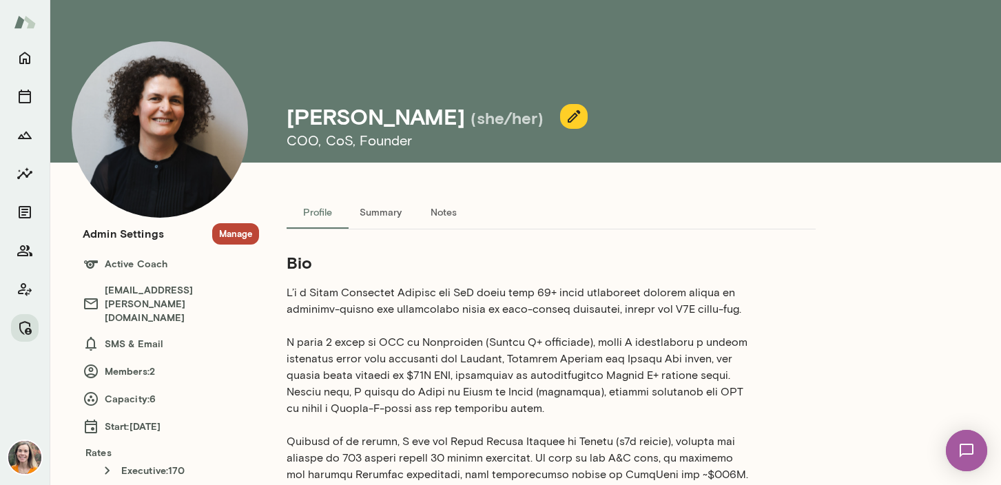
scroll to position [0, 0]
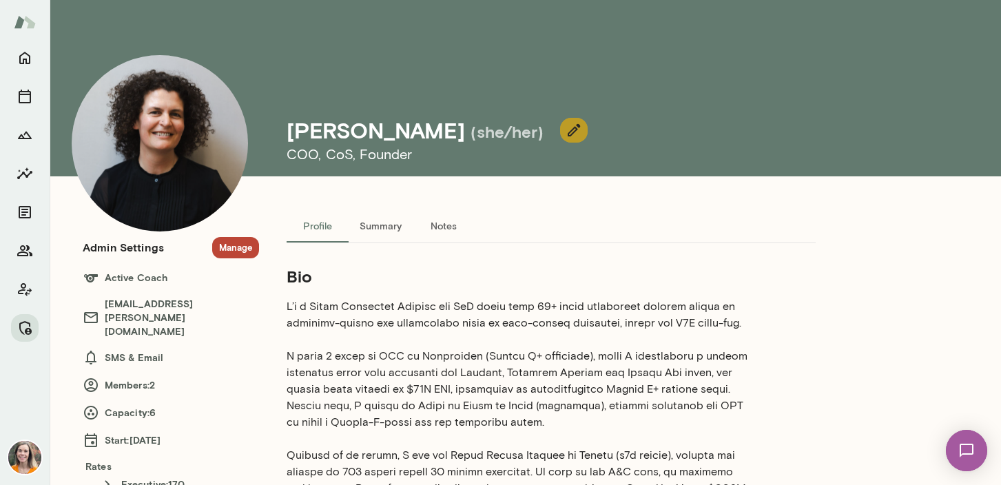
click at [566, 127] on icon "button" at bounding box center [574, 130] width 17 height 17
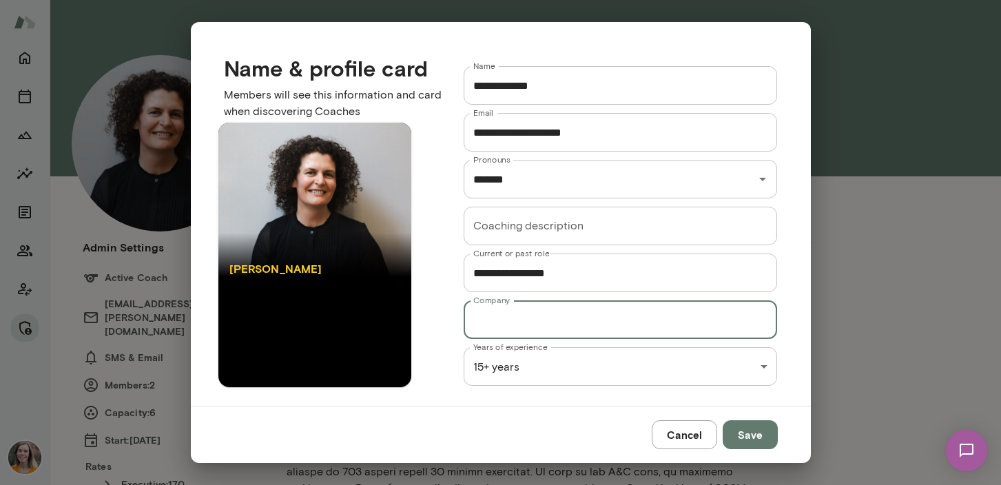
click at [501, 328] on input "Company" at bounding box center [621, 319] width 314 height 39
paste input "**********"
click at [566, 322] on input "**********" at bounding box center [621, 319] width 314 height 39
type input "**********"
click at [505, 277] on input "**********" at bounding box center [621, 273] width 314 height 39
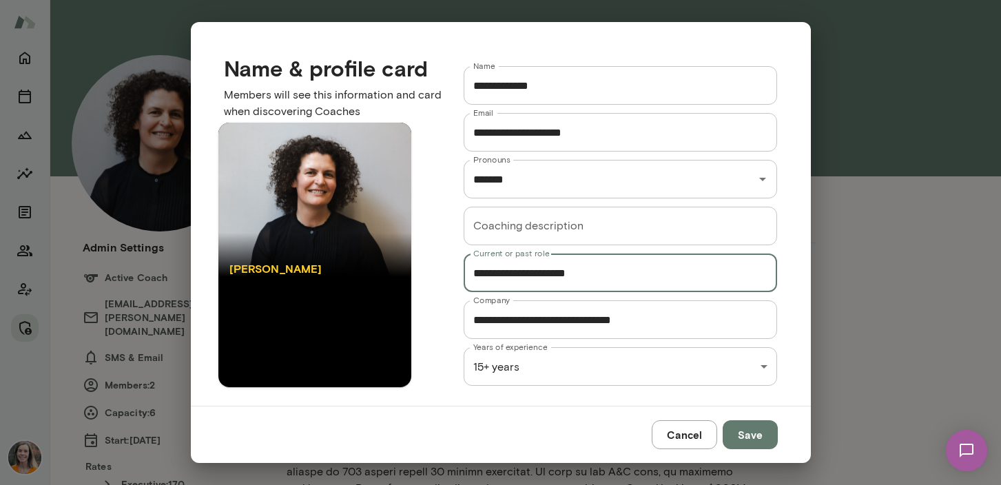
type input "**********"
click at [748, 437] on button "Save" at bounding box center [750, 434] width 55 height 29
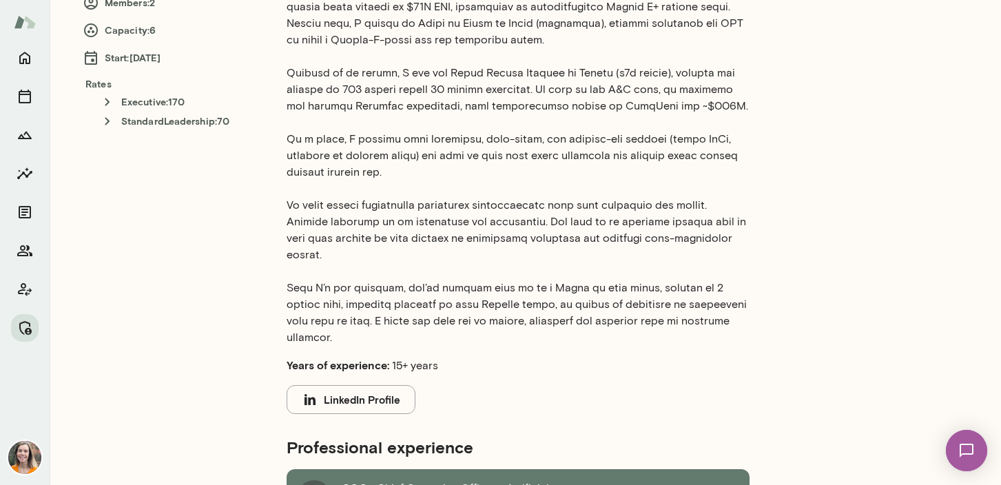
scroll to position [384, 0]
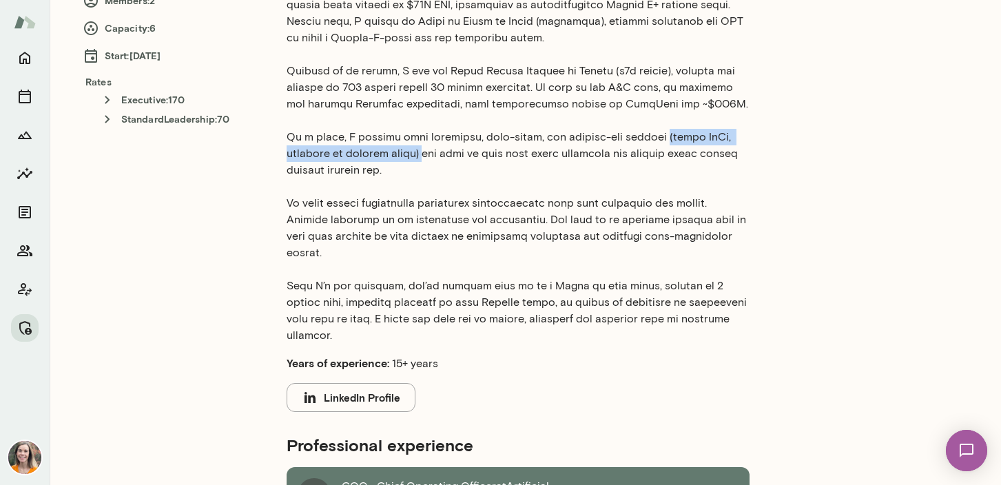
drag, startPoint x: 647, startPoint y: 139, endPoint x: 424, endPoint y: 159, distance: 223.4
click at [424, 159] on p at bounding box center [518, 129] width 463 height 430
copy p "(often CxOs, founders or midlife women)"
click at [535, 176] on p at bounding box center [518, 129] width 463 height 430
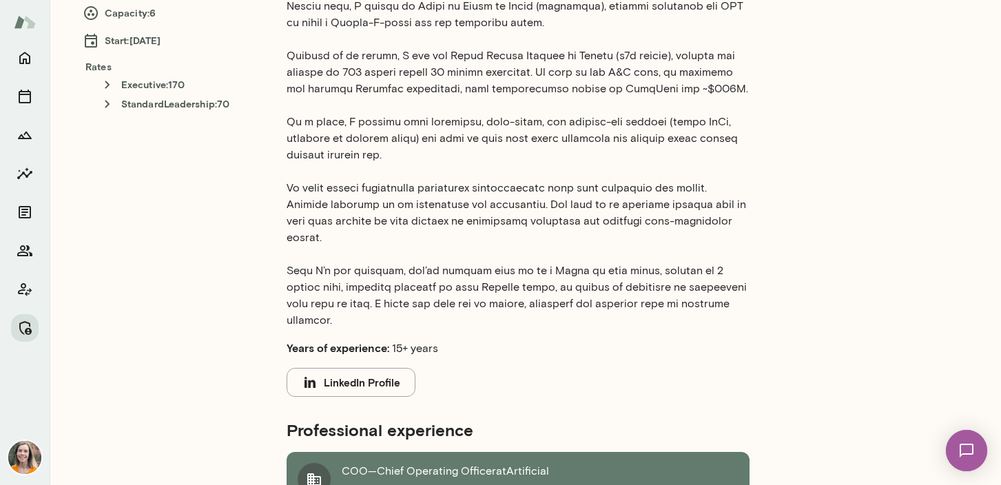
scroll to position [402, 0]
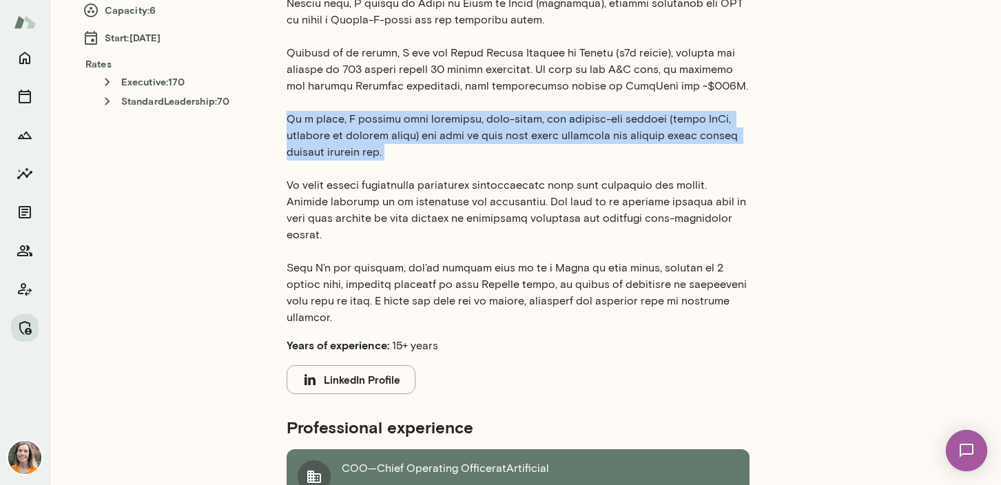
drag, startPoint x: 413, startPoint y: 155, endPoint x: 271, endPoint y: 121, distance: 146.7
click at [269, 121] on div "Profile Summary Notes Bio Years of experience: 15+ years LinkedIn Profile Profe…" at bounding box center [551, 399] width 584 height 1185
click at [424, 145] on p at bounding box center [518, 111] width 463 height 430
drag, startPoint x: 411, startPoint y: 152, endPoint x: 271, endPoint y: 122, distance: 142.4
click at [271, 121] on div "Profile Summary Notes Bio Years of experience: 15+ years LinkedIn Profile Profe…" at bounding box center [551, 399] width 584 height 1185
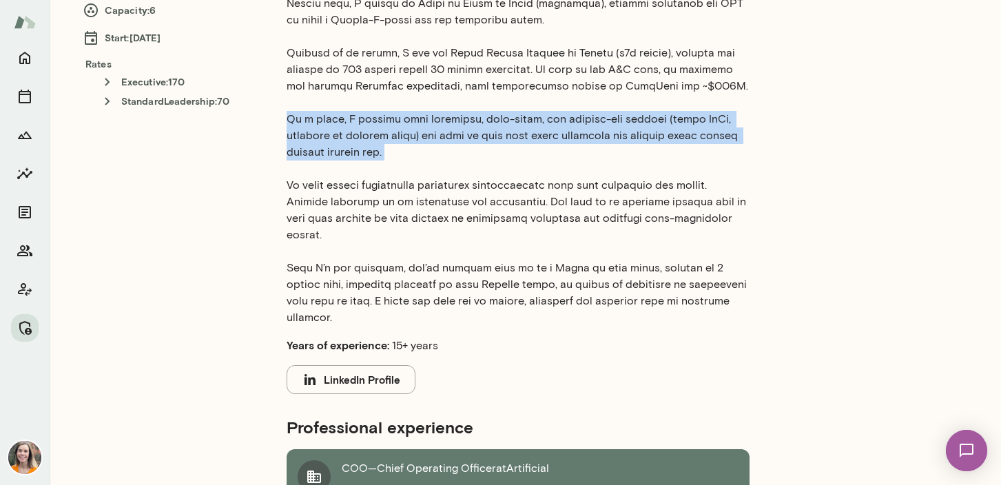
copy p "As a coach, I partner with ambitious, self-aware, and mission-led leaders (ofte…"
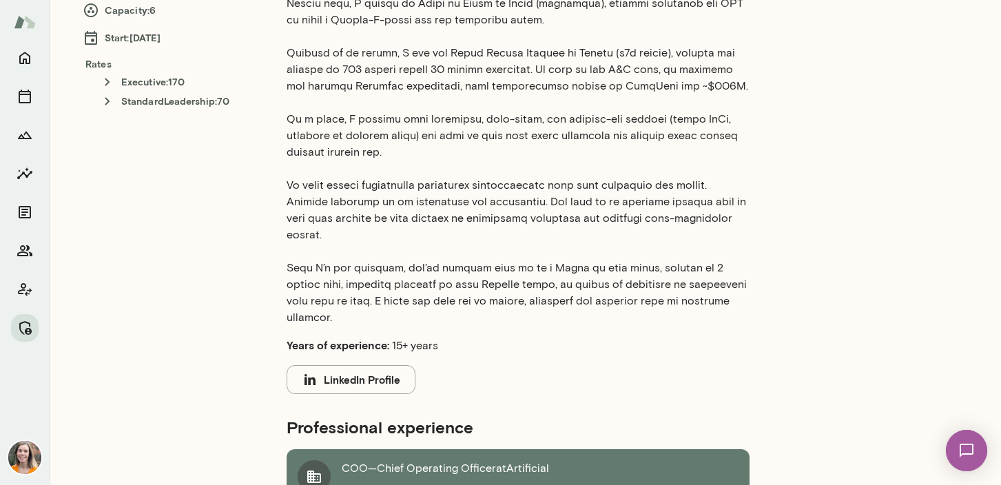
click at [512, 234] on p at bounding box center [518, 111] width 463 height 430
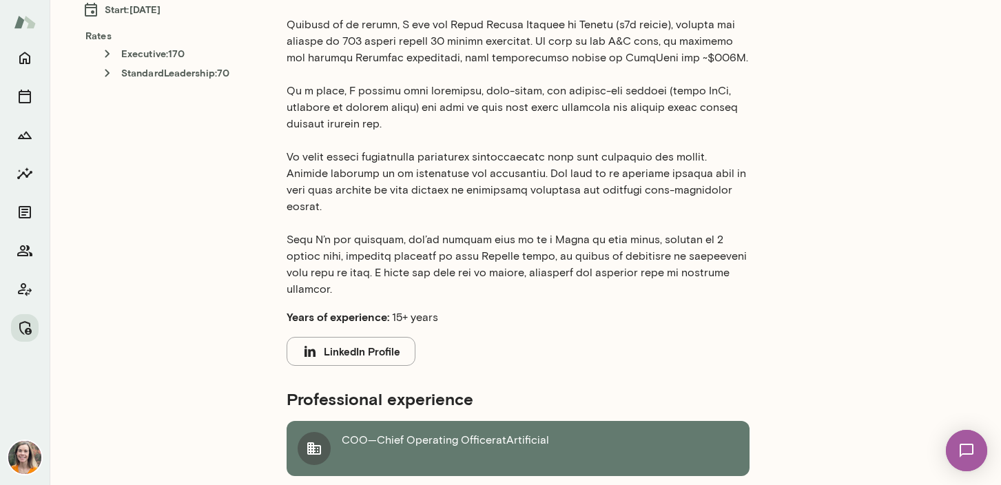
scroll to position [436, 0]
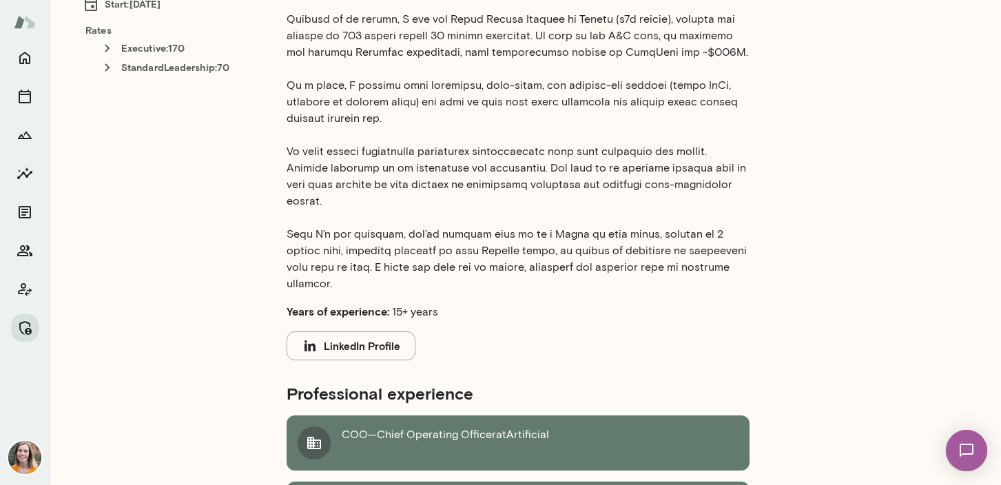
click at [440, 171] on p at bounding box center [518, 77] width 463 height 430
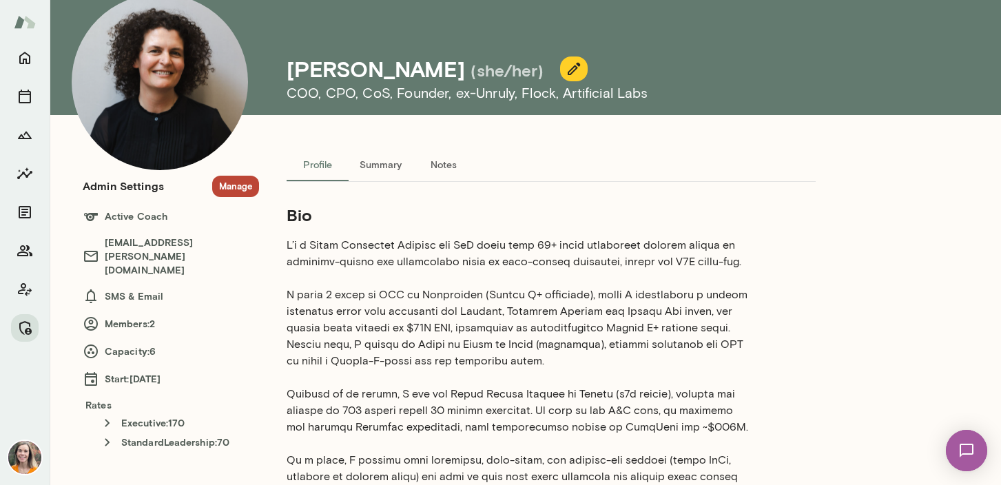
scroll to position [0, 0]
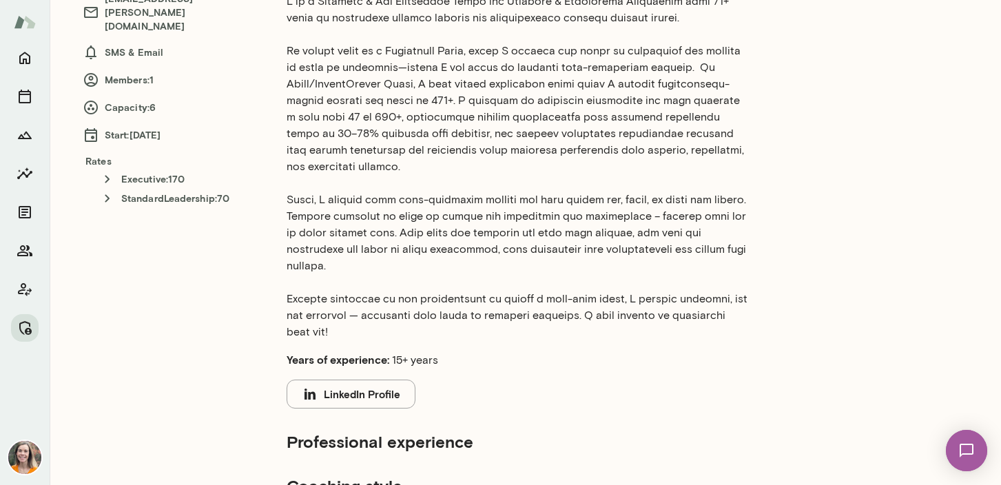
scroll to position [306, 0]
click at [367, 379] on button "LinkedIn Profile" at bounding box center [351, 393] width 129 height 29
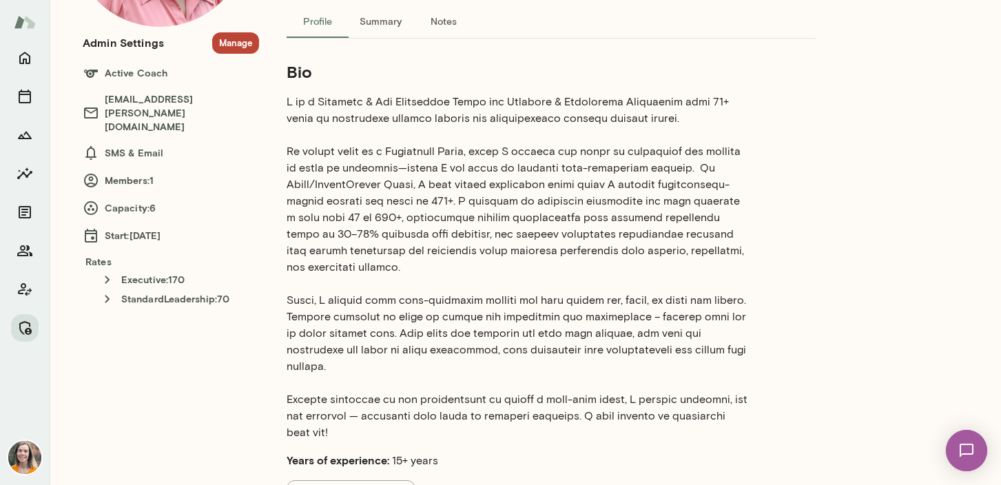
scroll to position [202, 0]
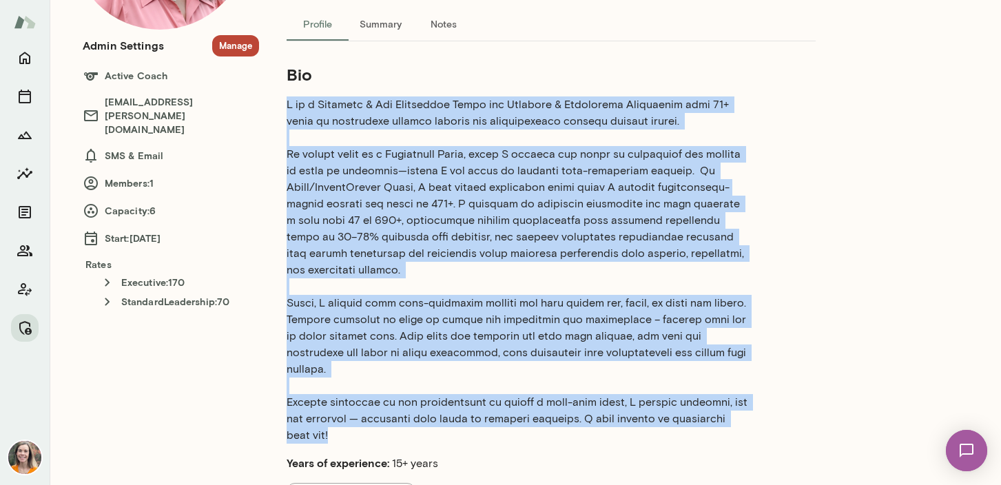
drag, startPoint x: 763, startPoint y: 403, endPoint x: 282, endPoint y: 96, distance: 569.7
click at [282, 96] on div "Profile Summary Notes Bio Years of experience: 15+ years LinkedIn Profile Profe…" at bounding box center [551, 310] width 584 height 604
copy p "L ip d Sitametc & Adi Elitseddoe Tempo inc Utlabore & Etdolorema Aliquaenim adm…"
